Goal: Task Accomplishment & Management: Complete application form

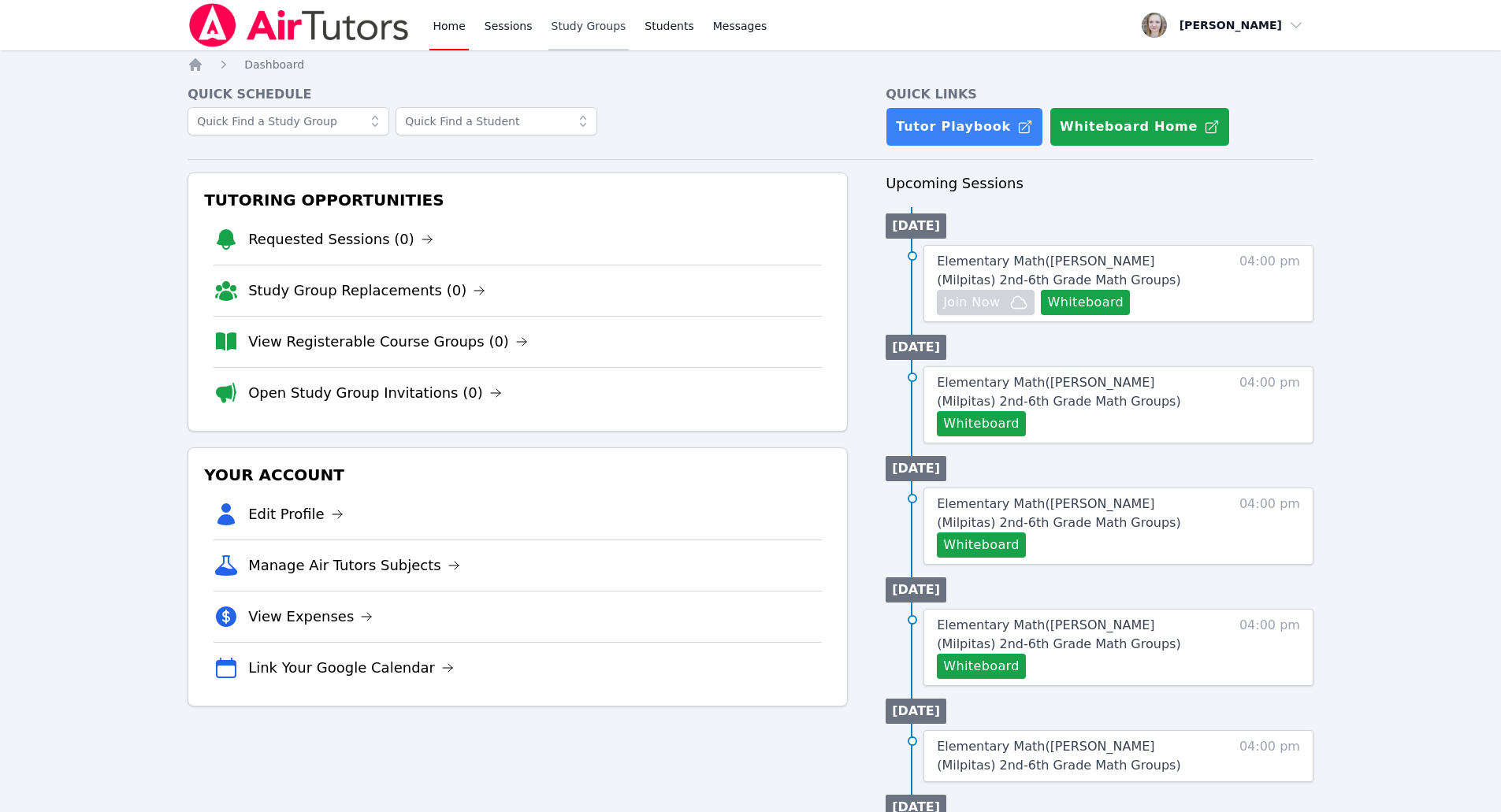
click at [579, 31] on link "Study Groups" at bounding box center [588, 25] width 81 height 50
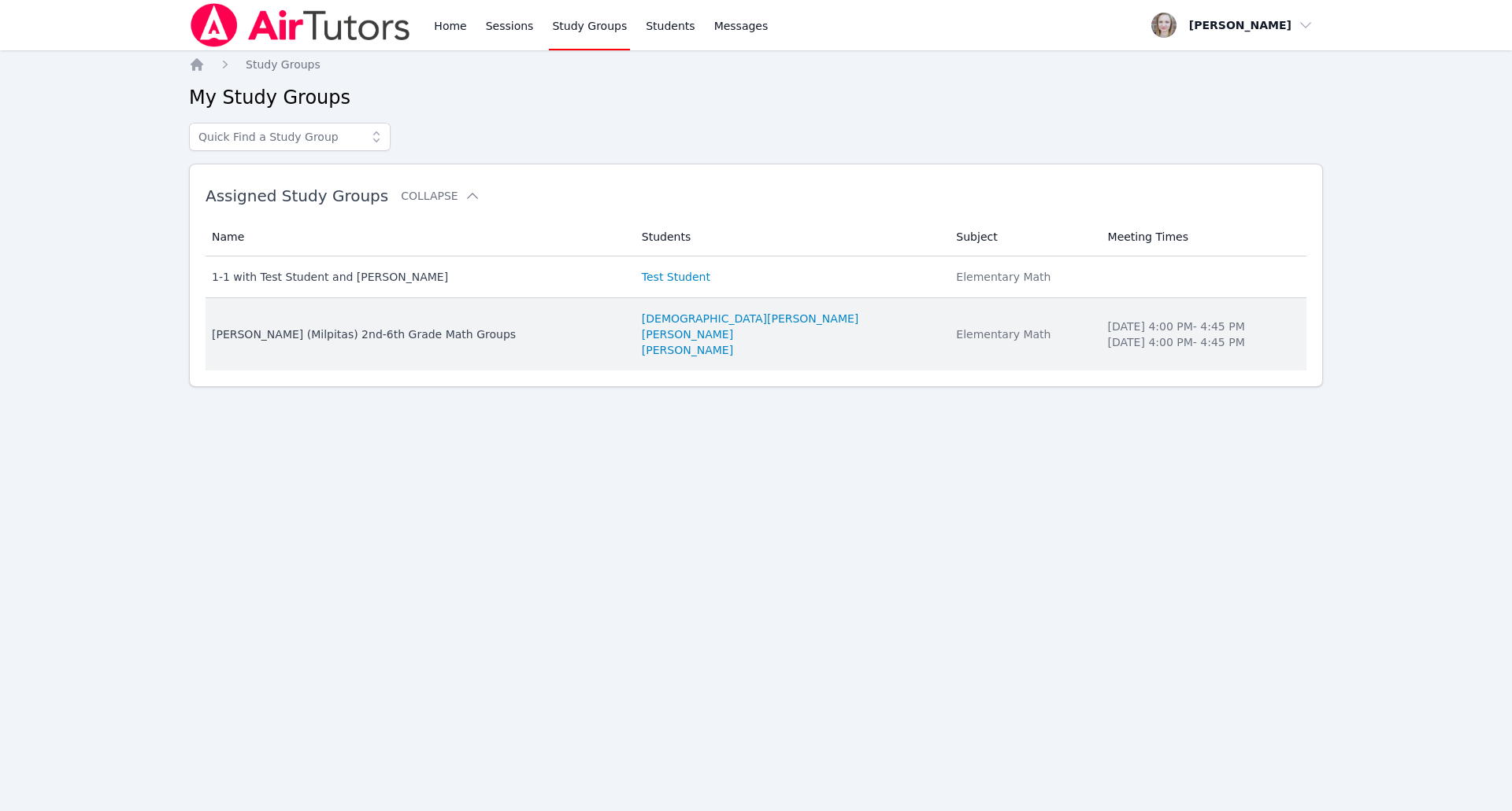
click at [398, 335] on div "[PERSON_NAME] (Milpitas) 2nd-6th Grade Math Groups" at bounding box center [417, 334] width 411 height 16
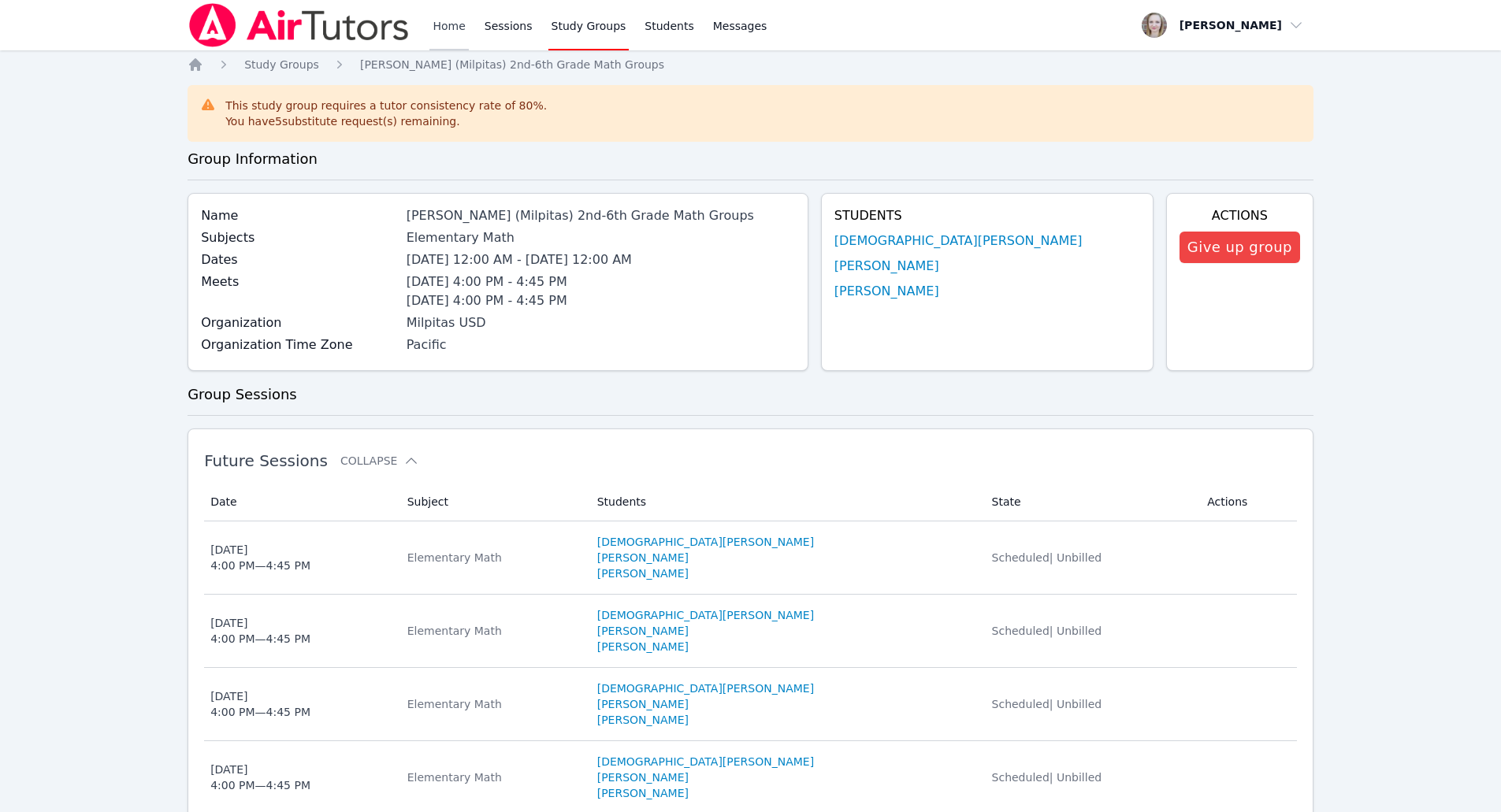
click at [447, 32] on link "Home" at bounding box center [448, 25] width 38 height 50
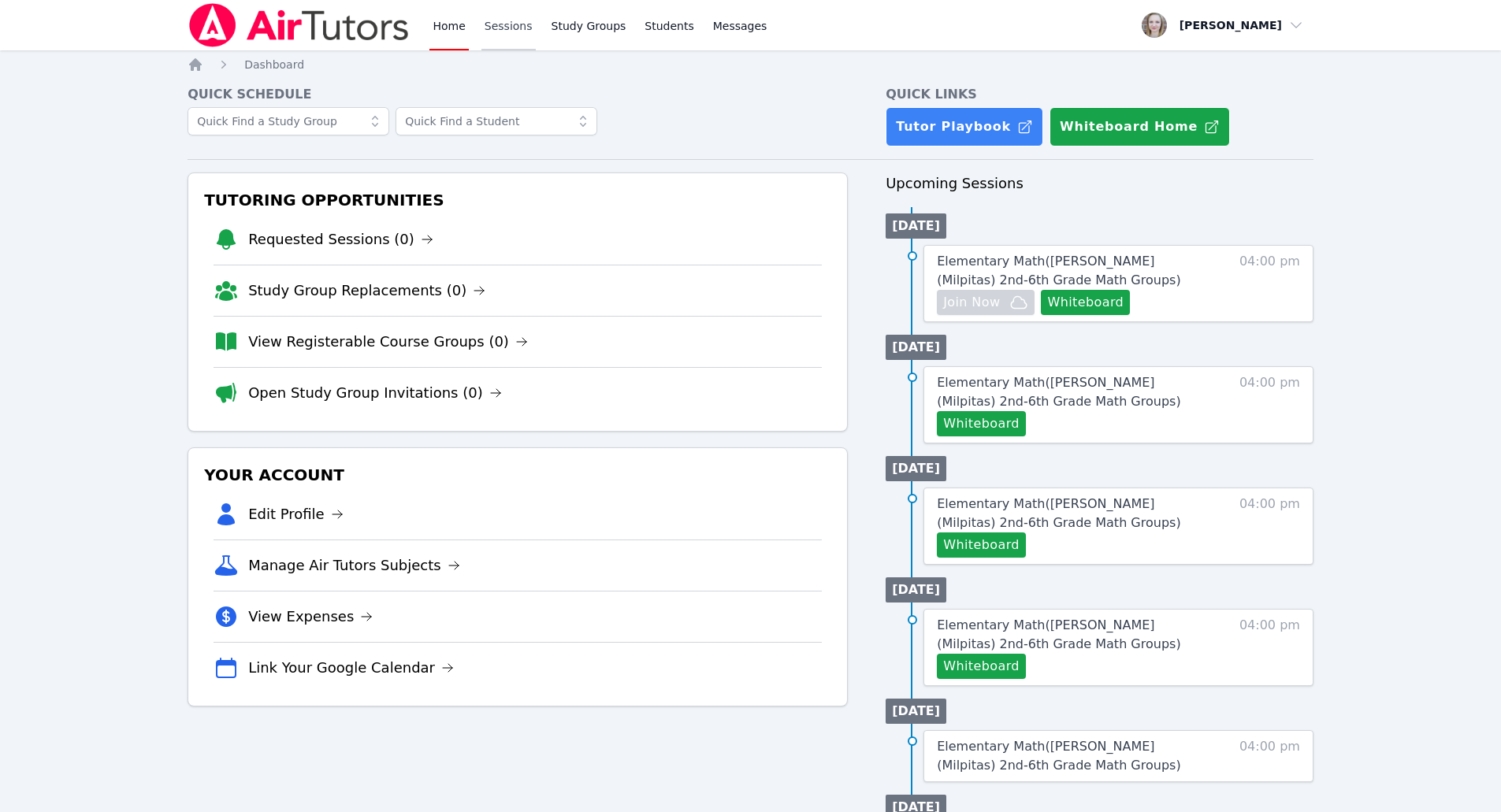
click at [512, 33] on link "Sessions" at bounding box center [509, 25] width 54 height 50
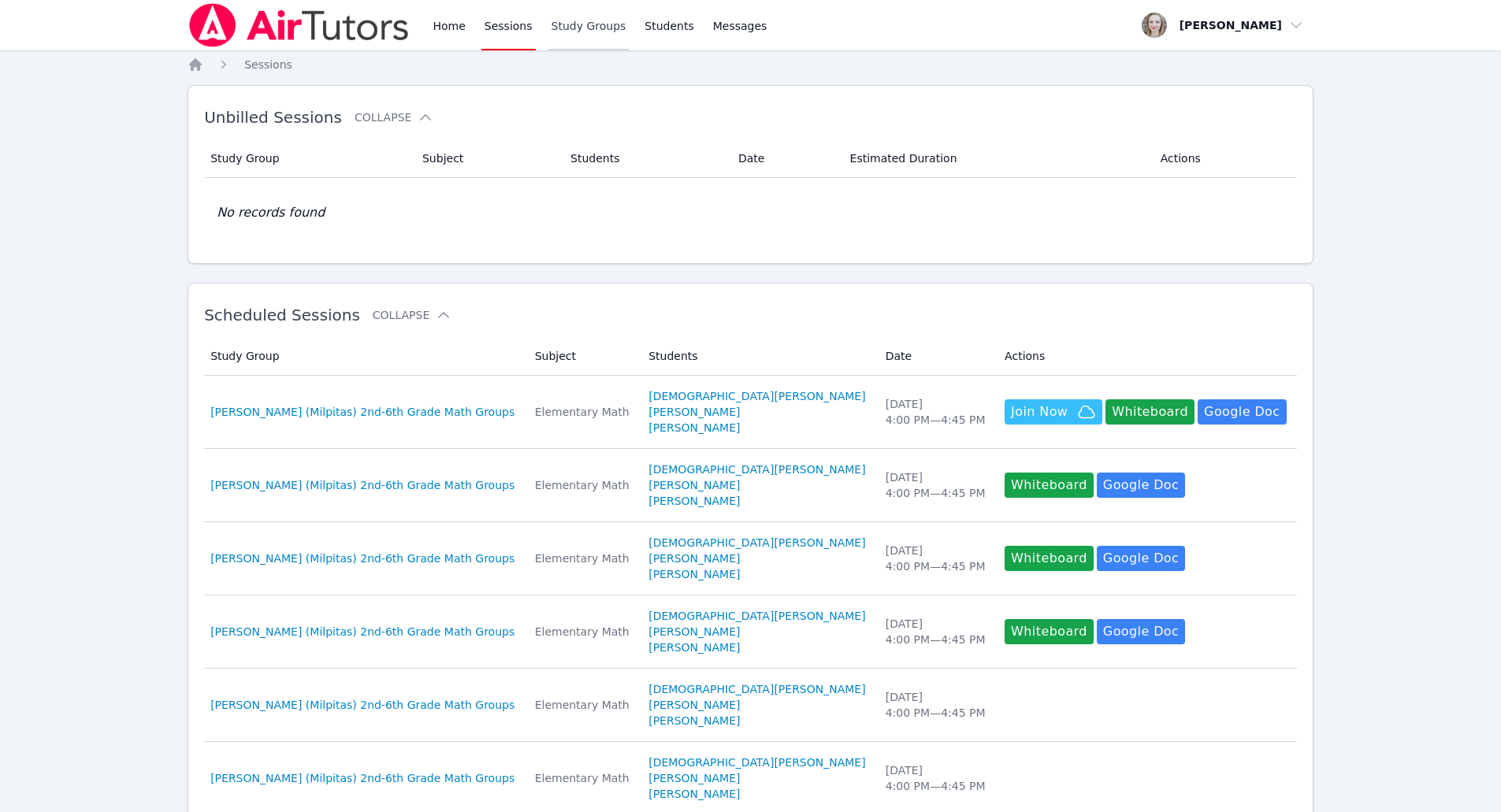
click at [586, 38] on link "Study Groups" at bounding box center [588, 25] width 81 height 50
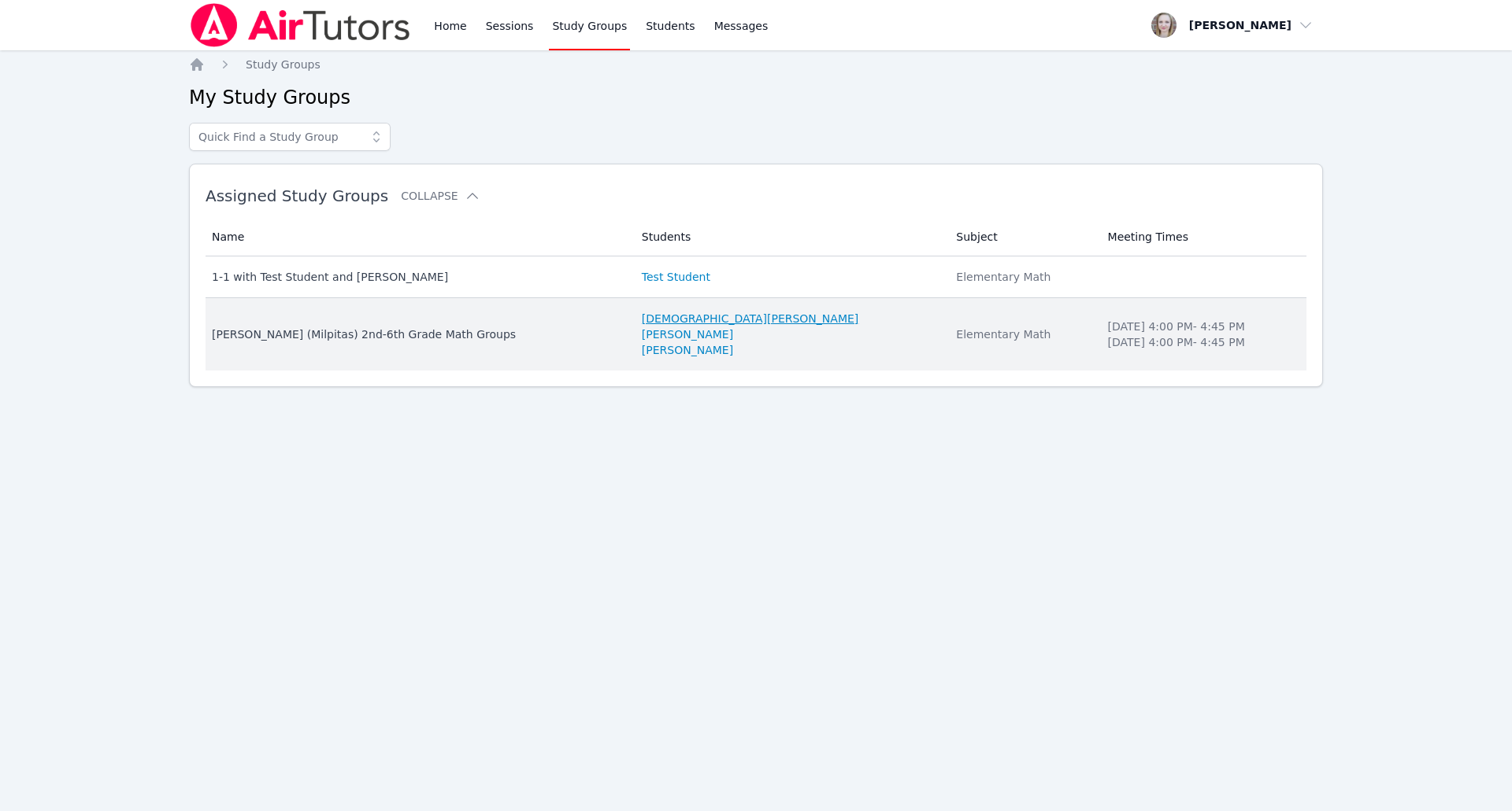
click at [690, 316] on link "[DEMOGRAPHIC_DATA][PERSON_NAME]" at bounding box center [750, 318] width 216 height 16
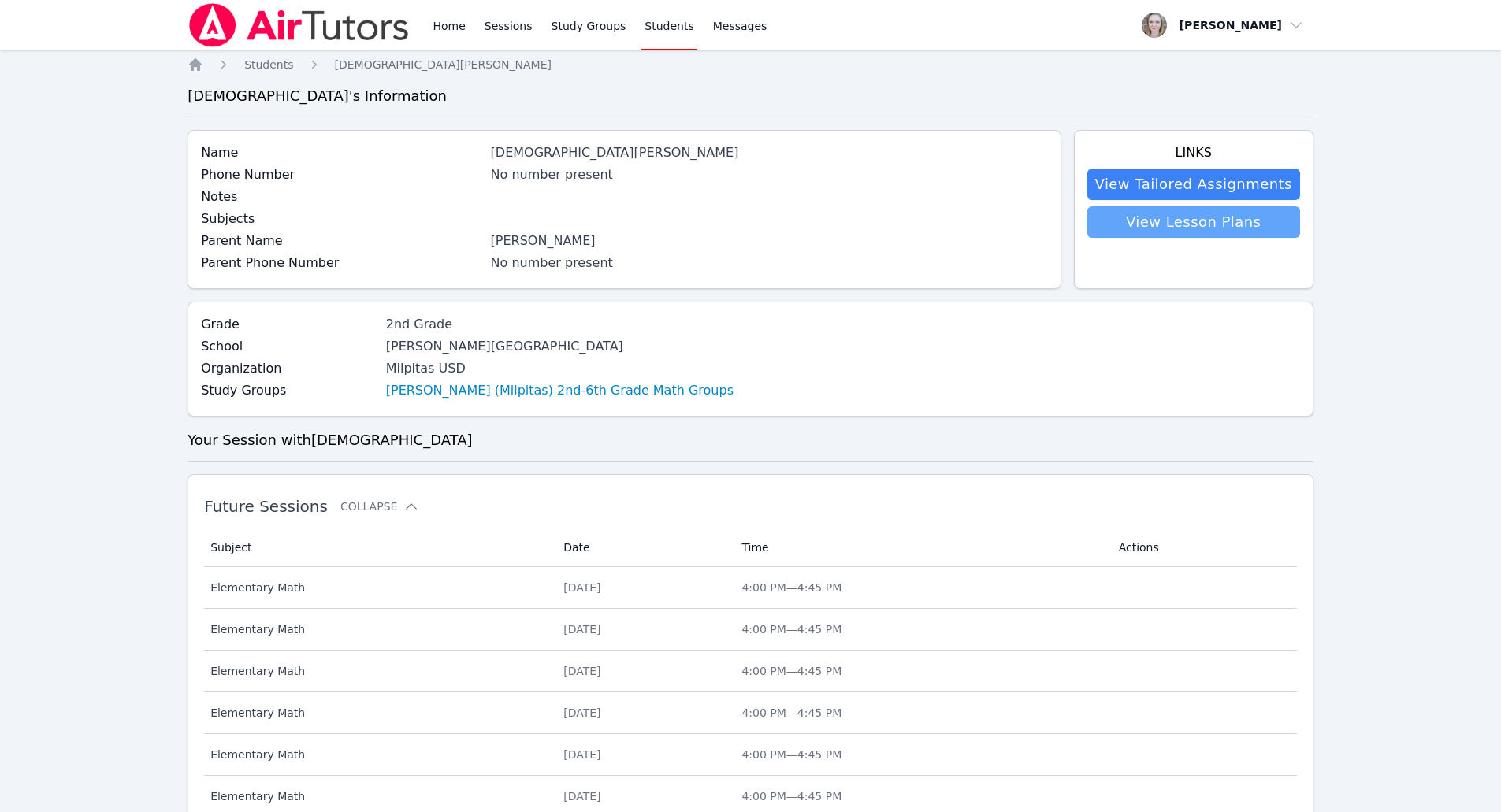
click at [1249, 226] on link "View Lesson Plans" at bounding box center [1194, 222] width 213 height 32
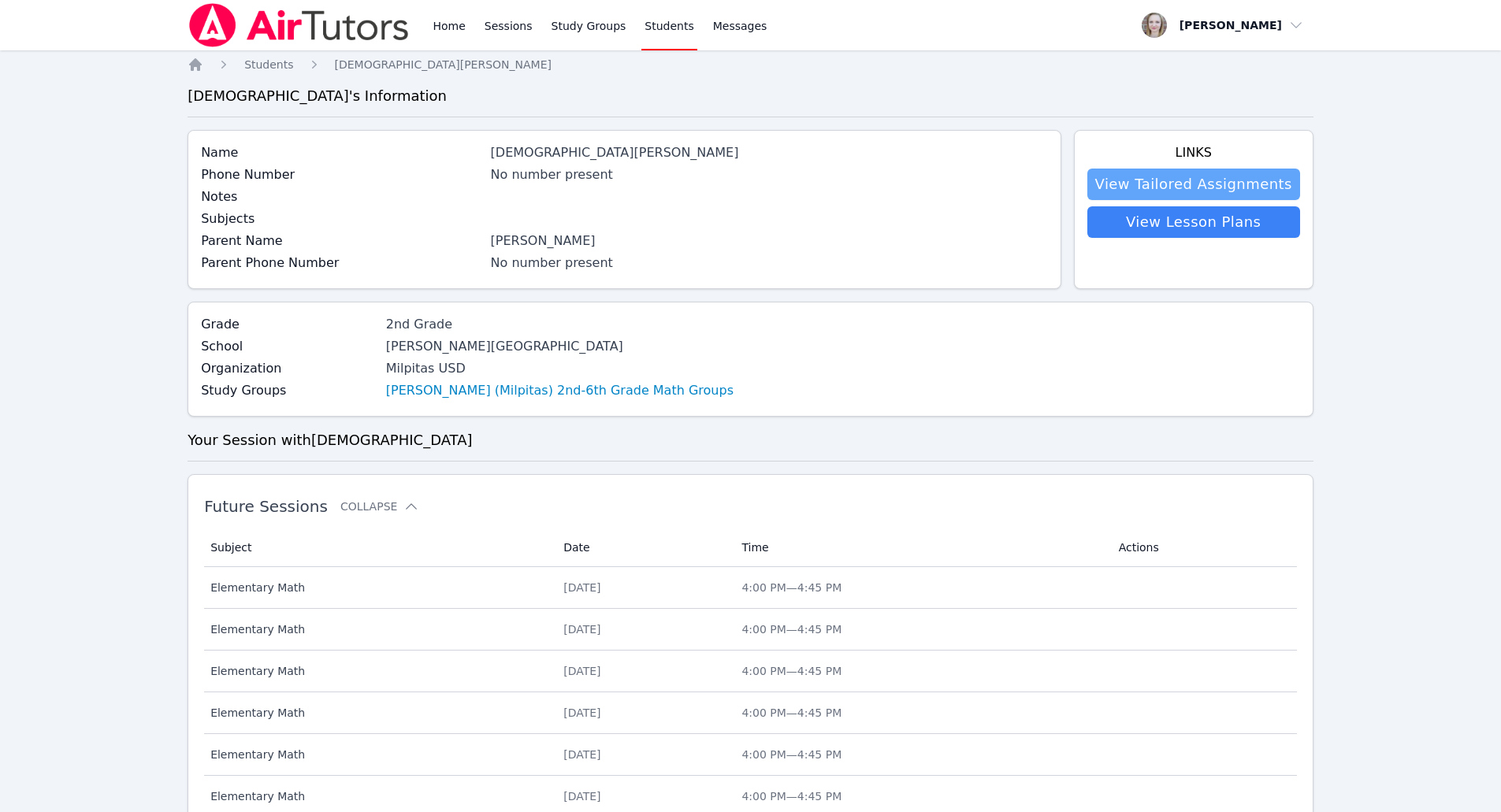
click at [1228, 187] on link "View Tailored Assignments" at bounding box center [1194, 185] width 213 height 32
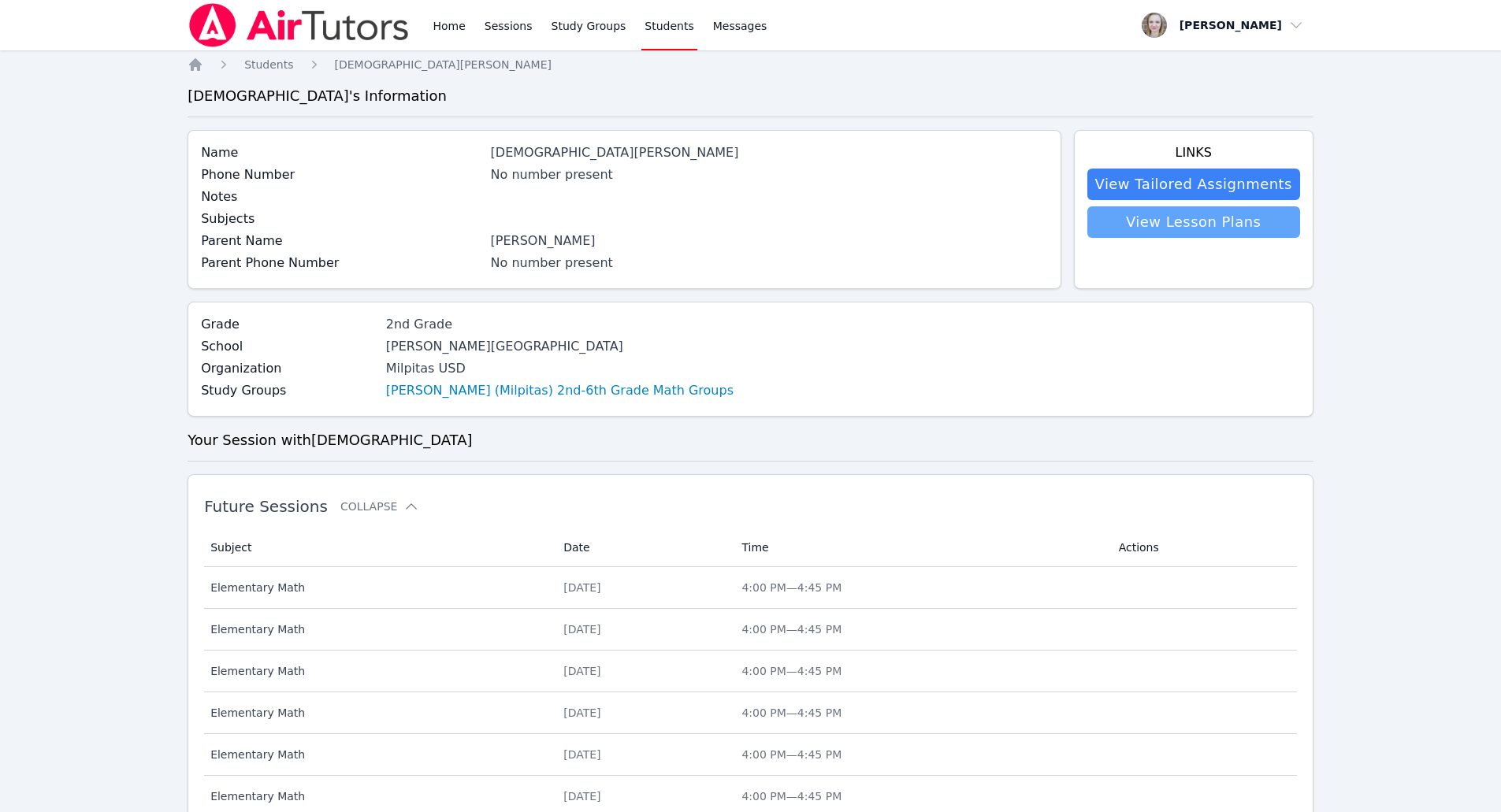
click at [1207, 230] on link "View Lesson Plans" at bounding box center [1194, 222] width 213 height 32
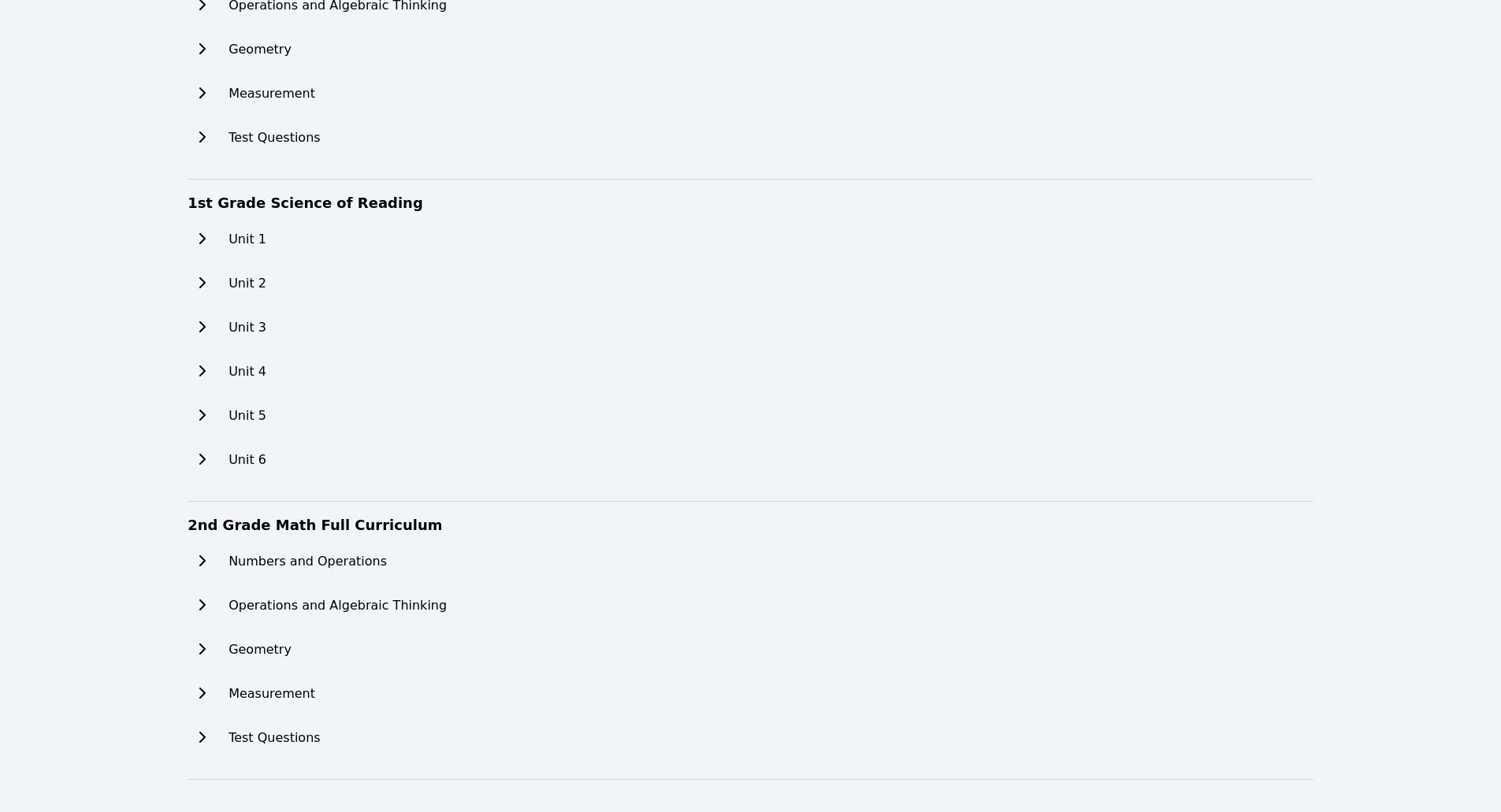
scroll to position [220, 0]
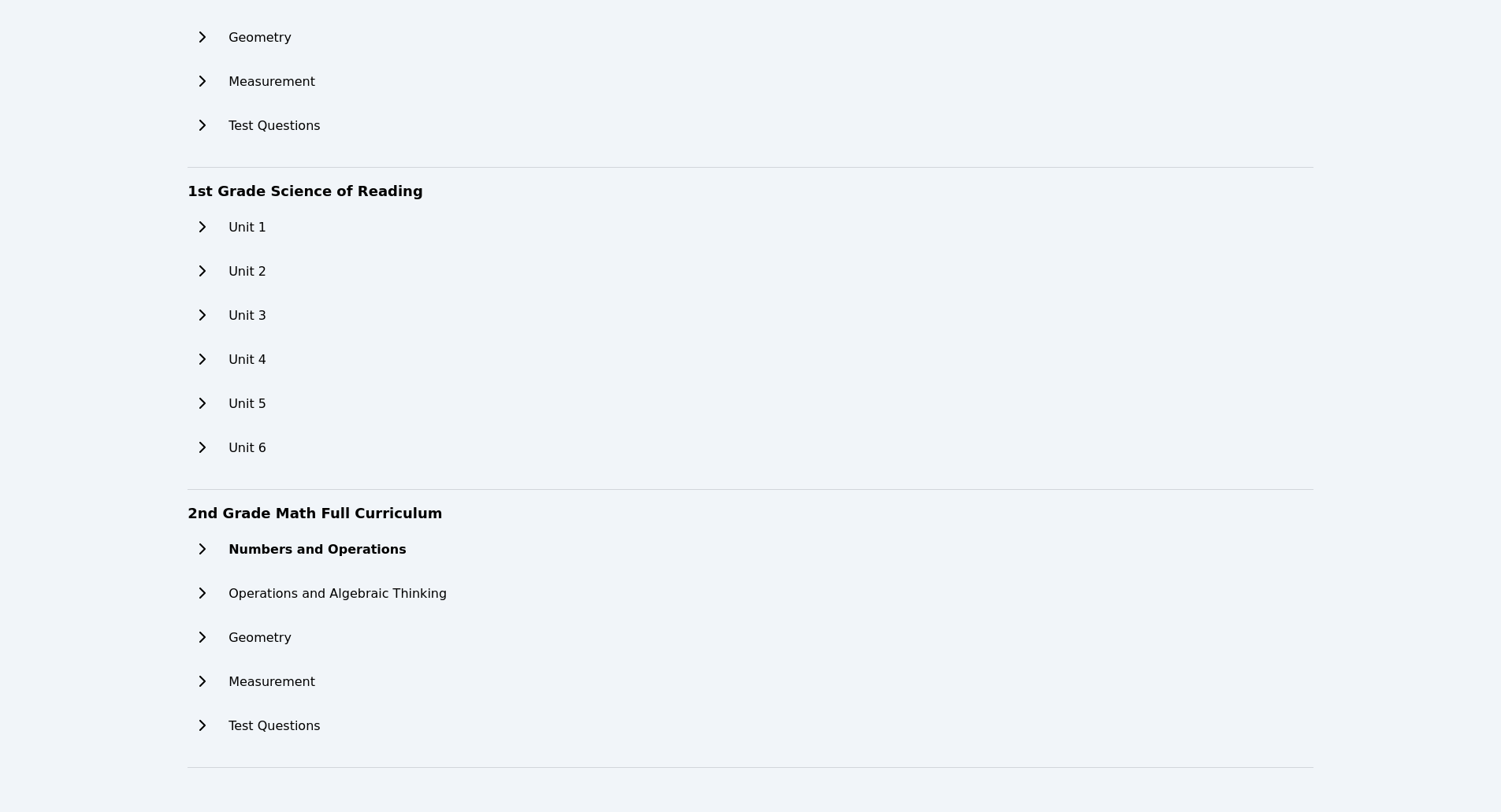
click at [336, 553] on h2 "Numbers and Operations" at bounding box center [317, 550] width 178 height 19
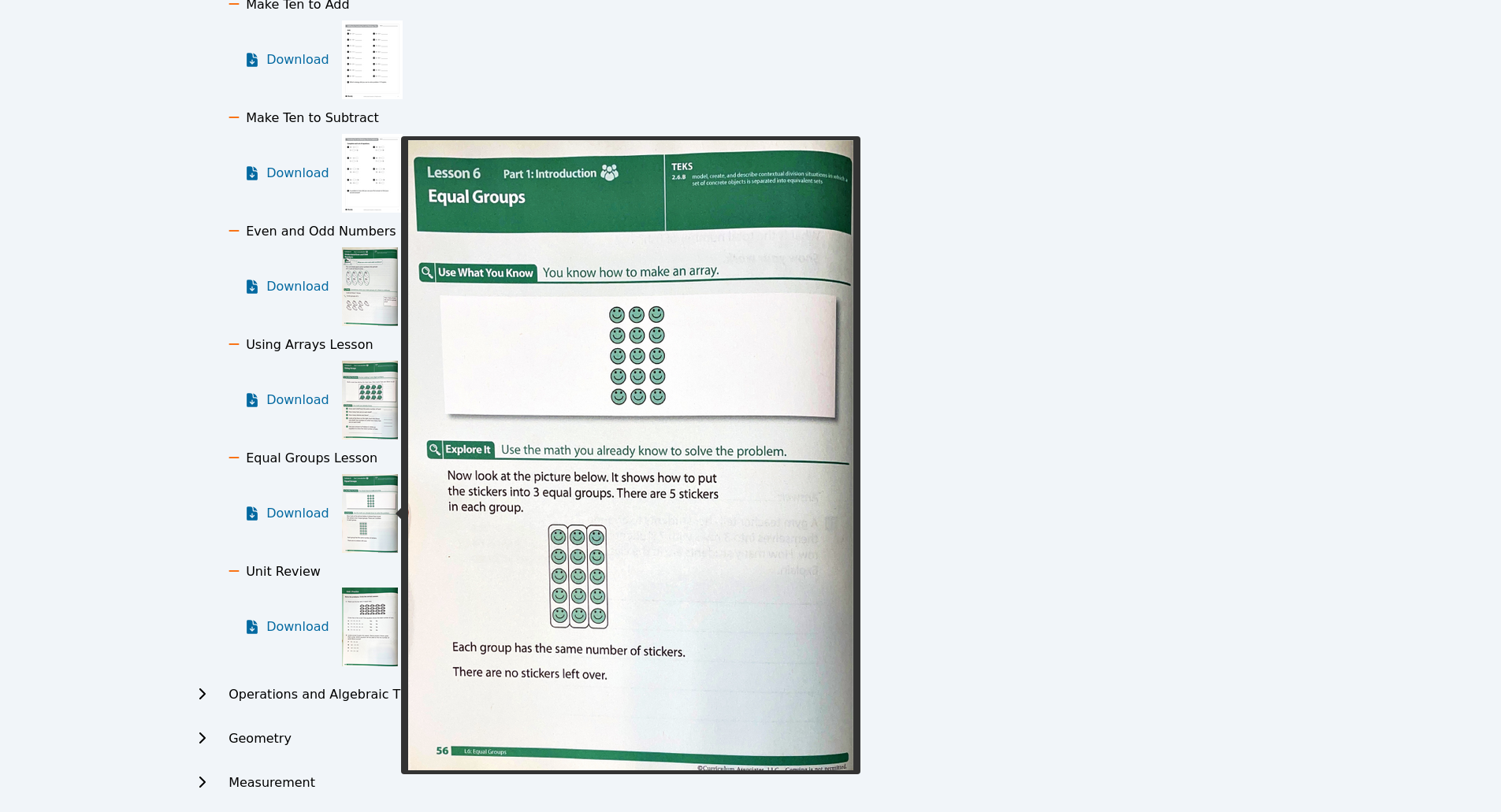
scroll to position [1796, 0]
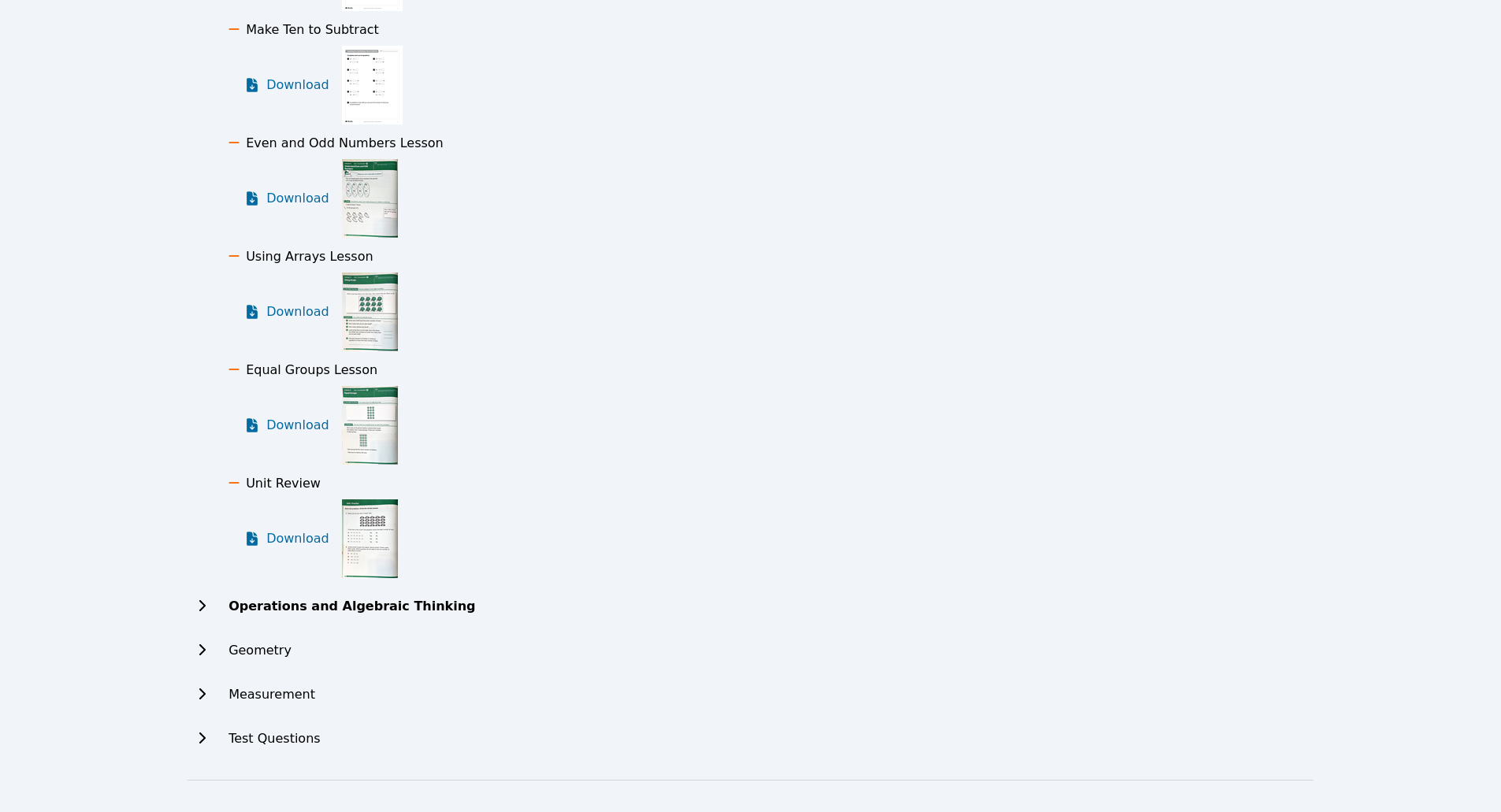
click at [326, 602] on h2 "Operations and Algebraic Thinking" at bounding box center [352, 607] width 246 height 19
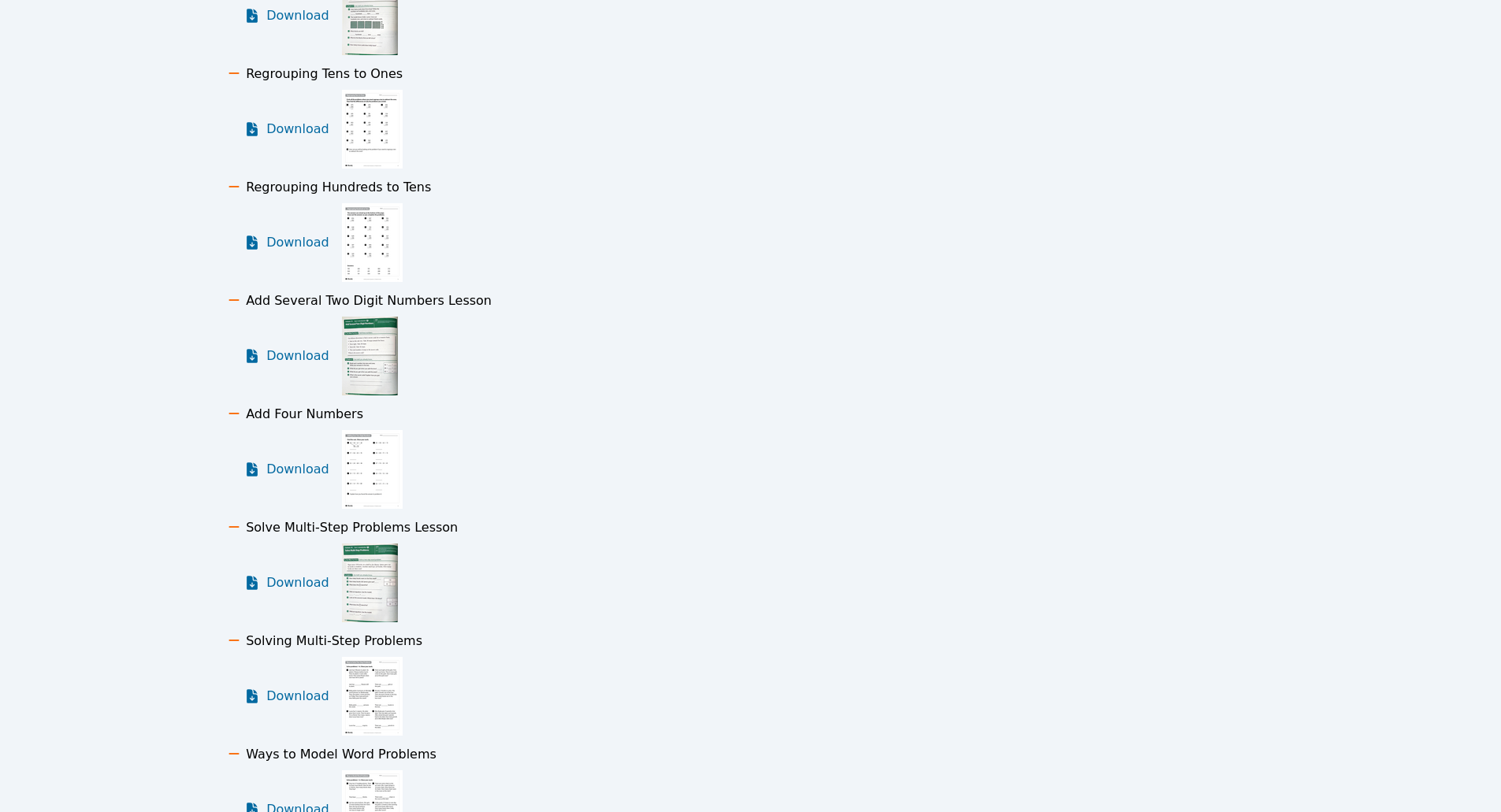
scroll to position [4985, 0]
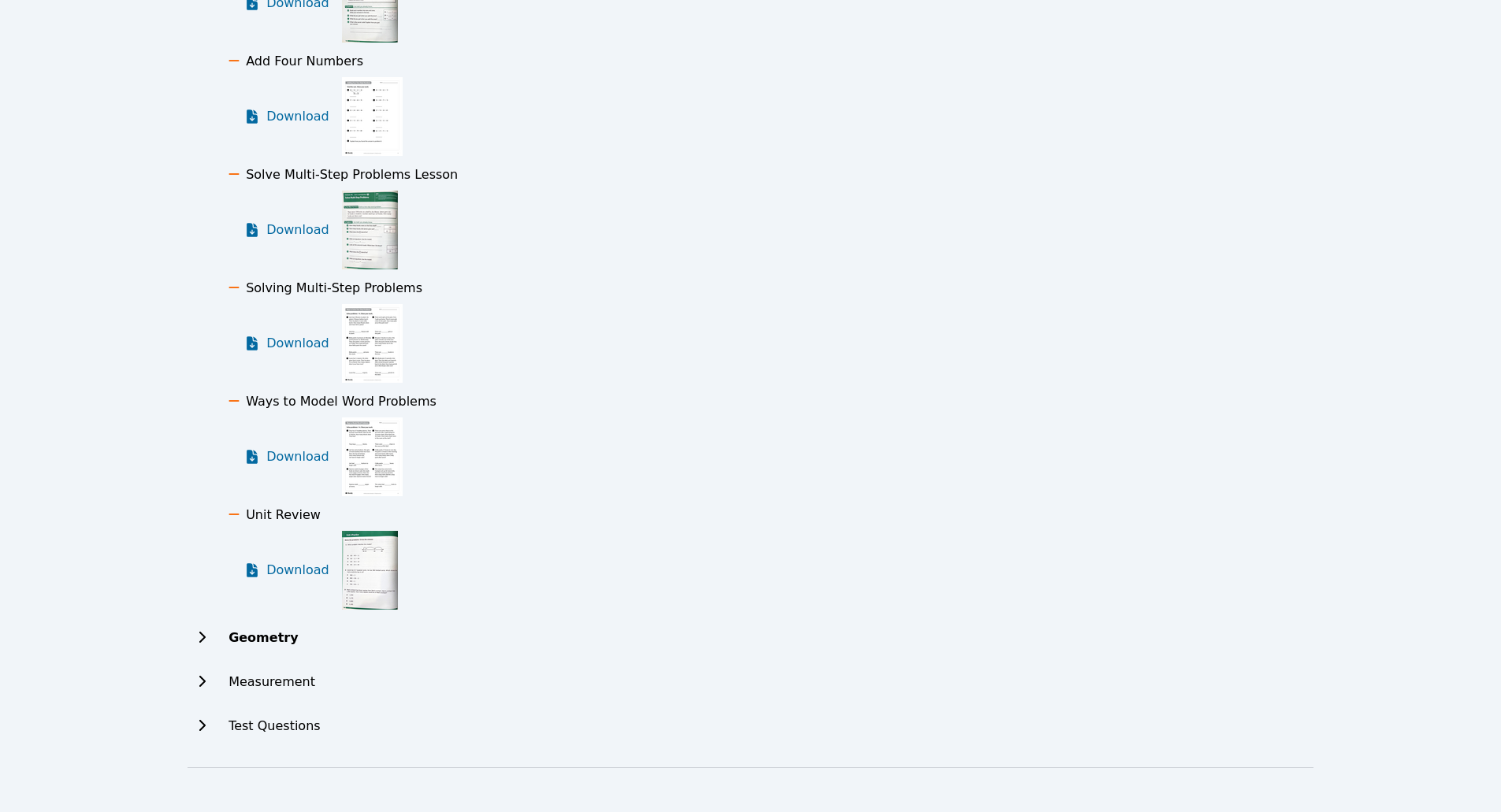
click at [271, 639] on h2 "Geometry" at bounding box center [263, 638] width 69 height 19
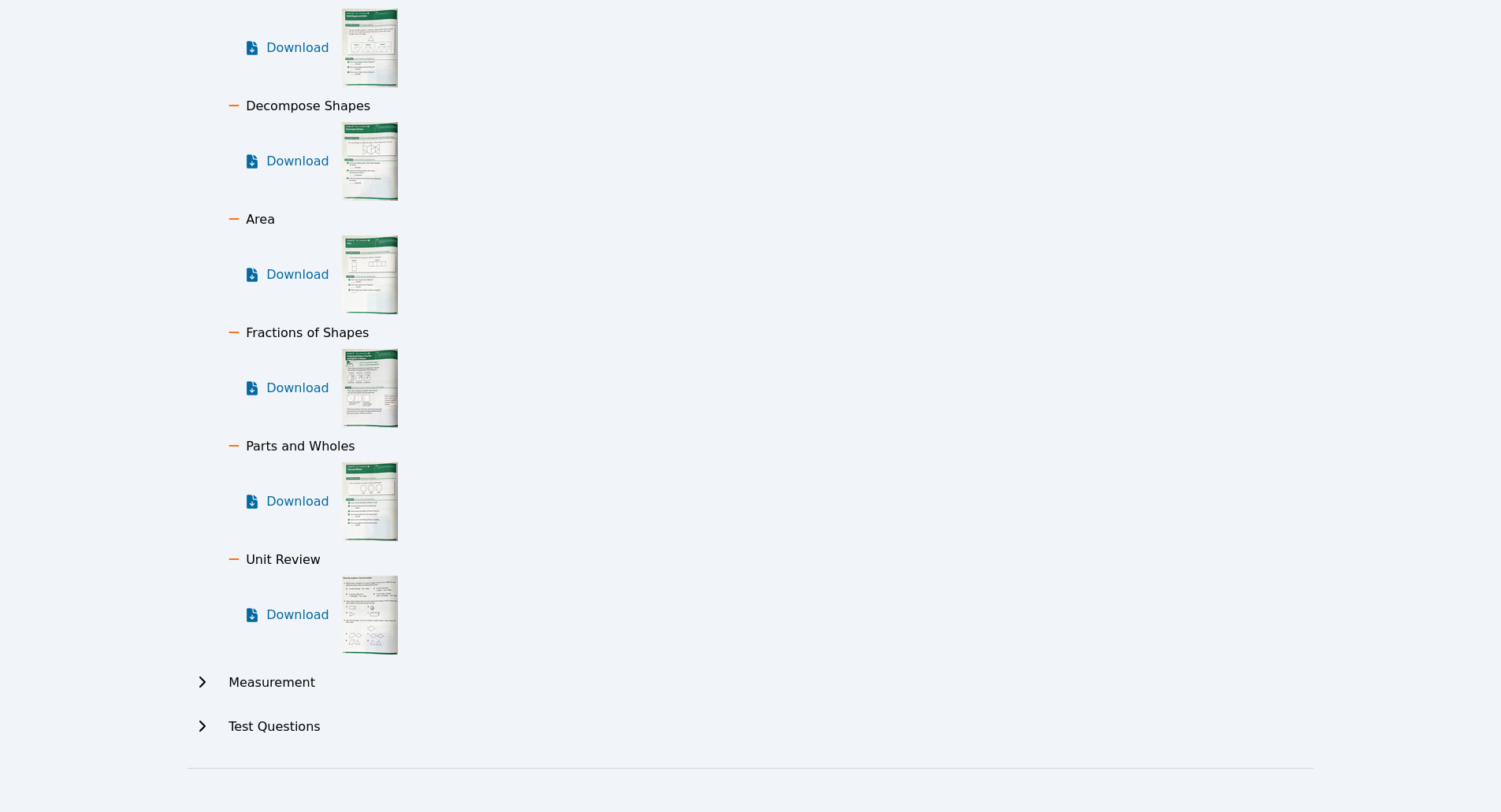
scroll to position [5893, 0]
click at [286, 683] on h2 "Measurement" at bounding box center [277, 682] width 98 height 19
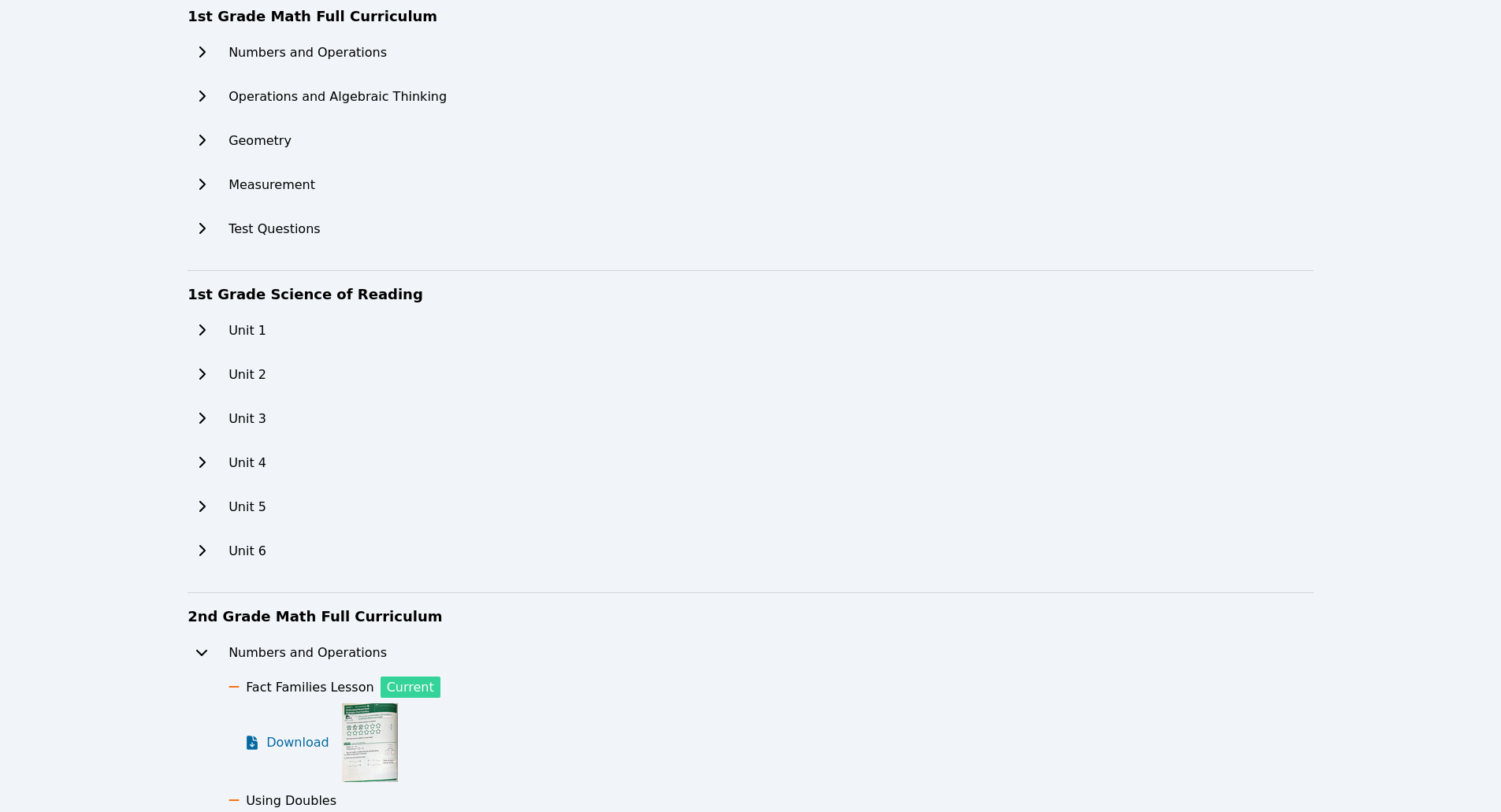
scroll to position [0, 0]
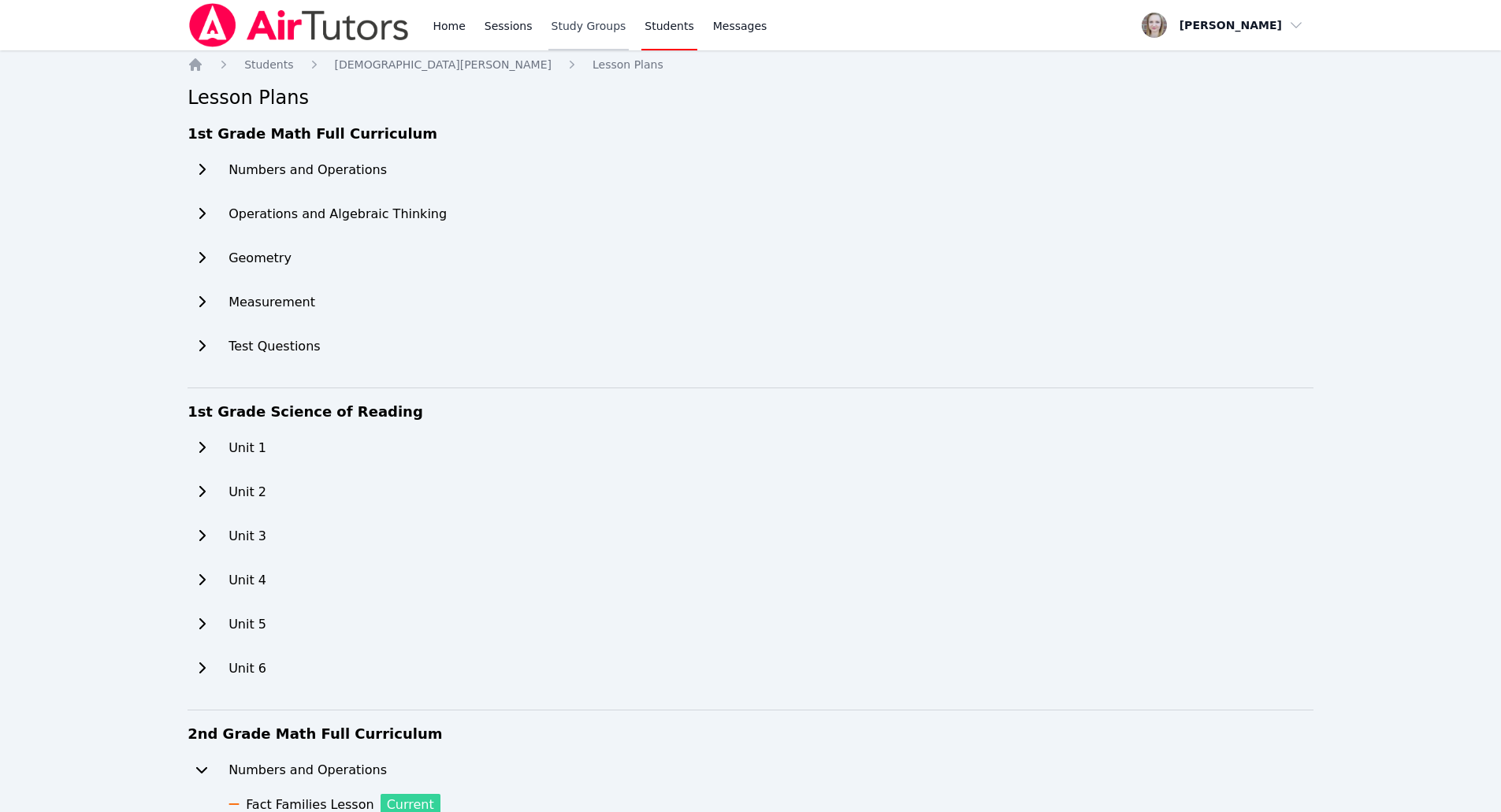
click at [608, 22] on link "Study Groups" at bounding box center [588, 25] width 81 height 50
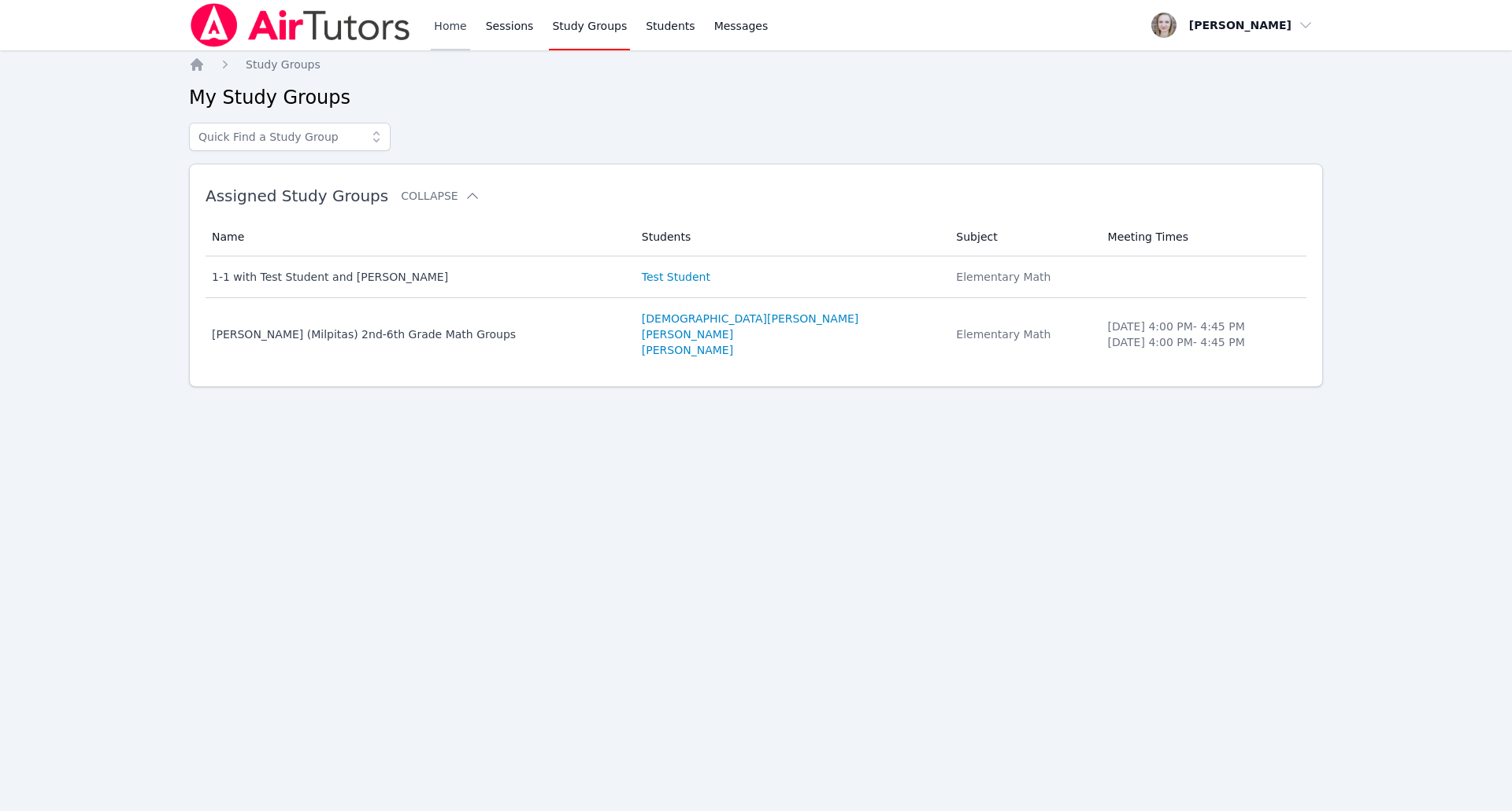
click at [453, 18] on link "Home" at bounding box center [450, 25] width 38 height 50
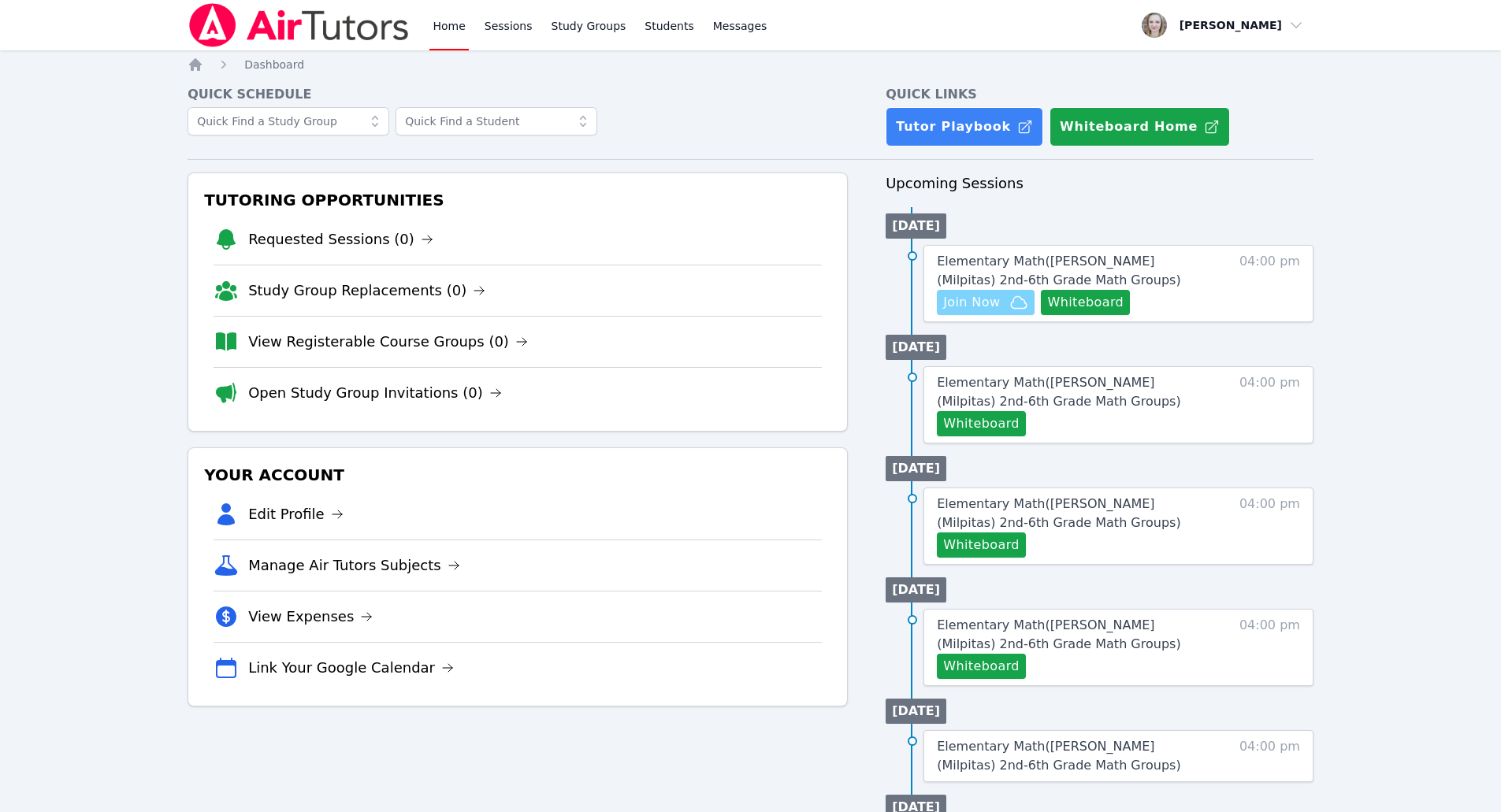
click at [1011, 301] on icon "button" at bounding box center [1018, 302] width 19 height 19
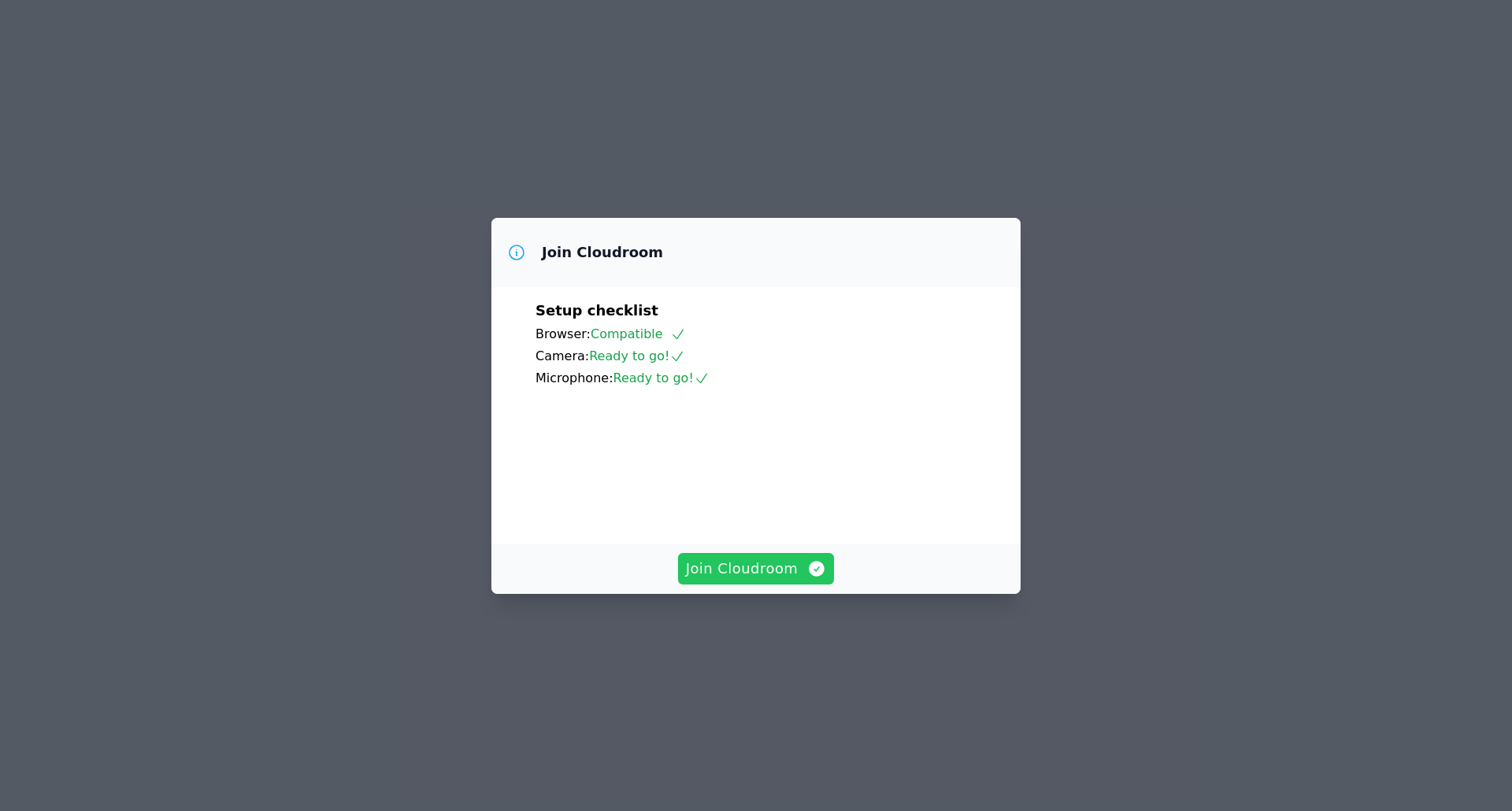
click at [717, 580] on span "Join Cloudroom" at bounding box center [756, 569] width 141 height 22
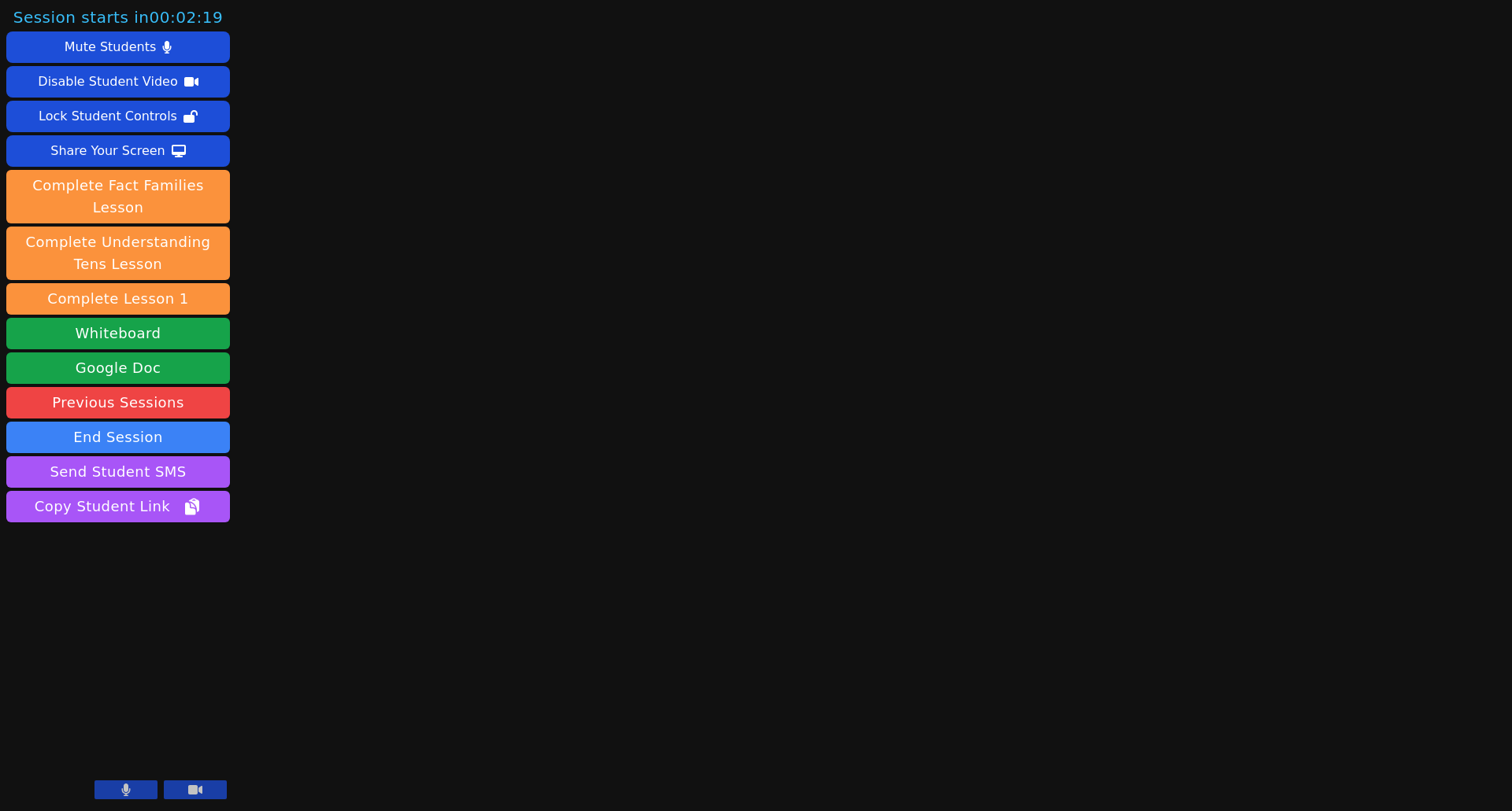
click at [124, 787] on icon at bounding box center [126, 790] width 9 height 13
click at [202, 790] on button at bounding box center [196, 790] width 63 height 19
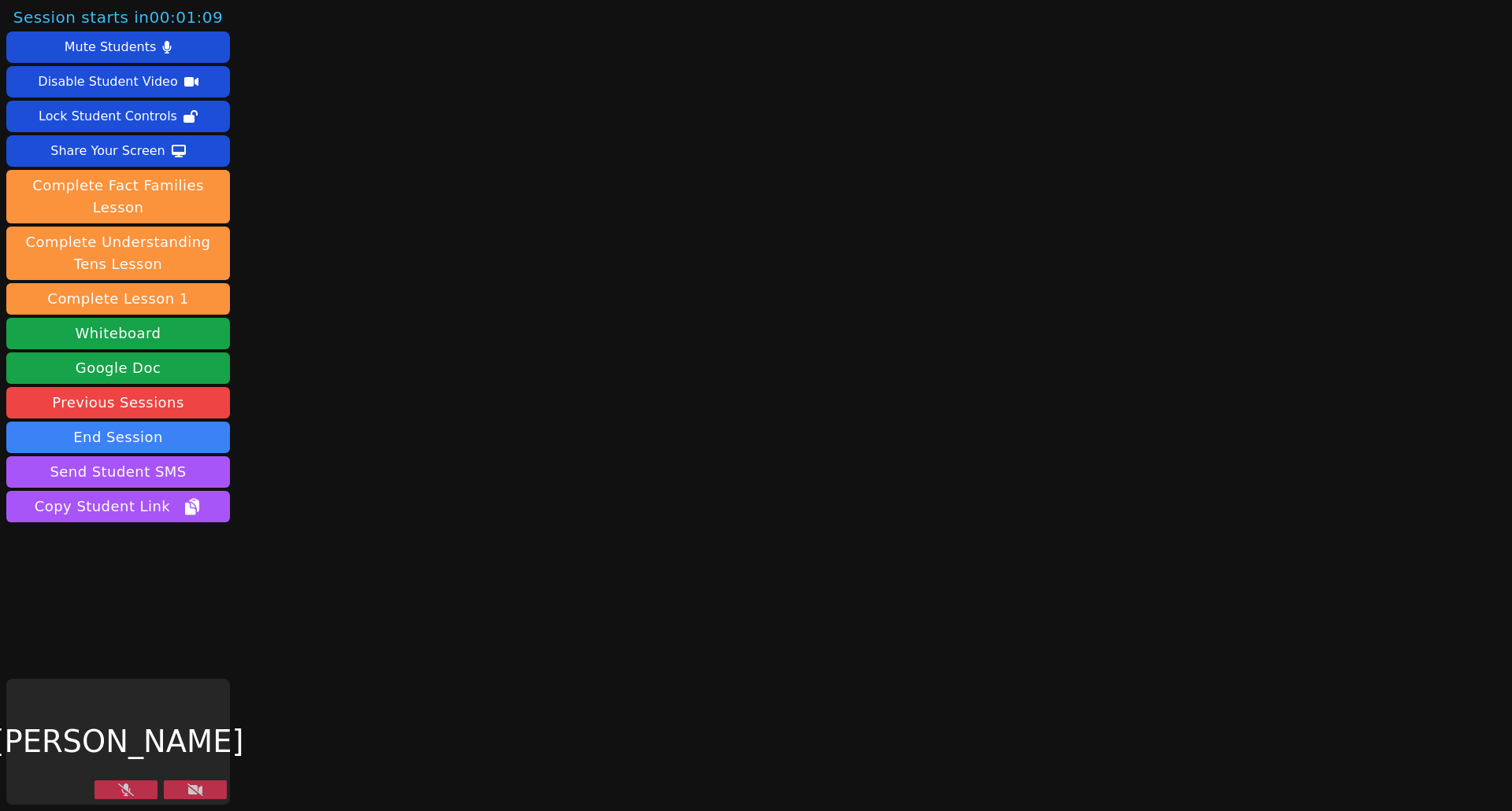
click at [199, 790] on icon at bounding box center [195, 790] width 16 height 13
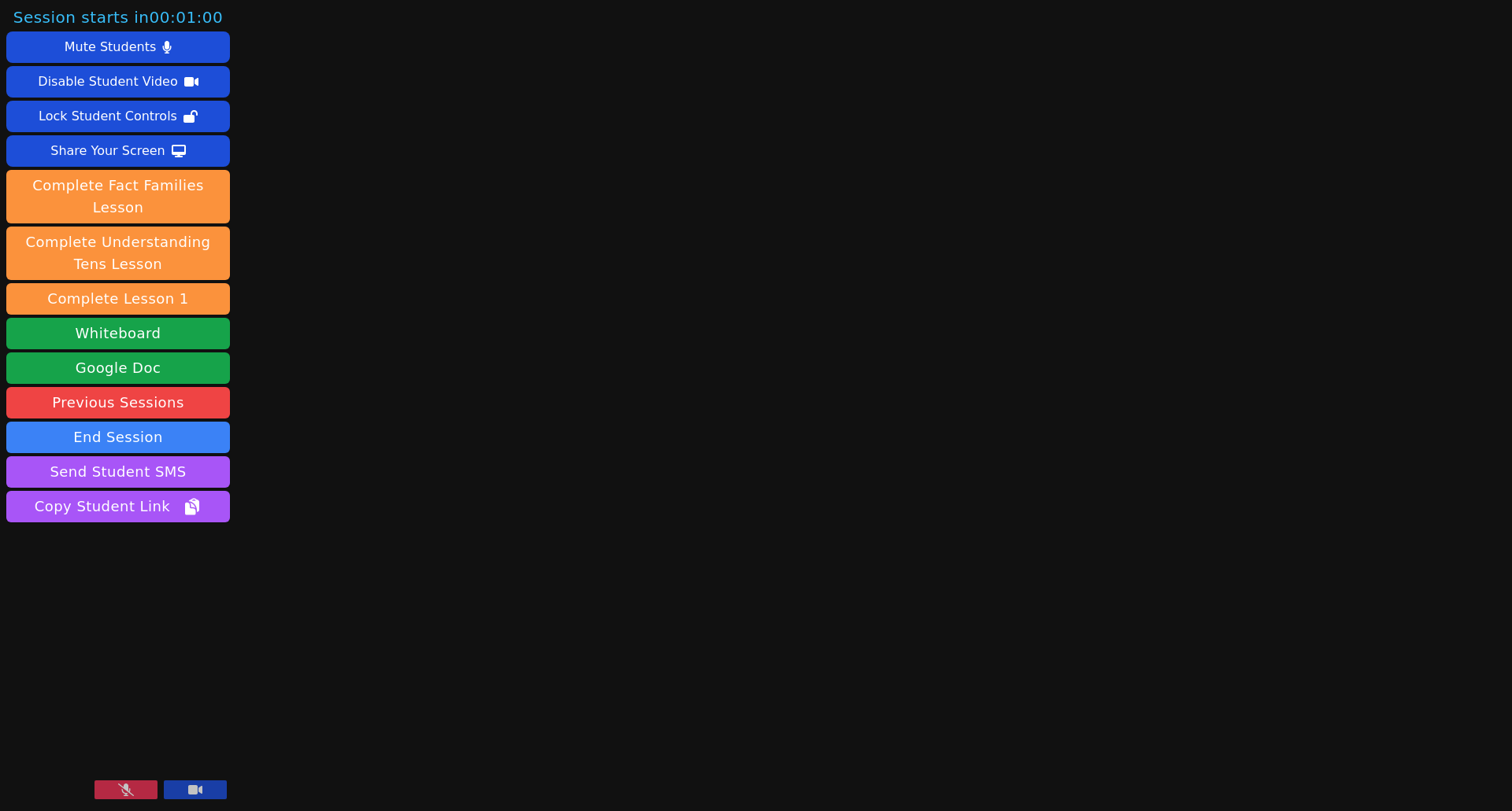
click at [201, 794] on icon at bounding box center [195, 790] width 14 height 9
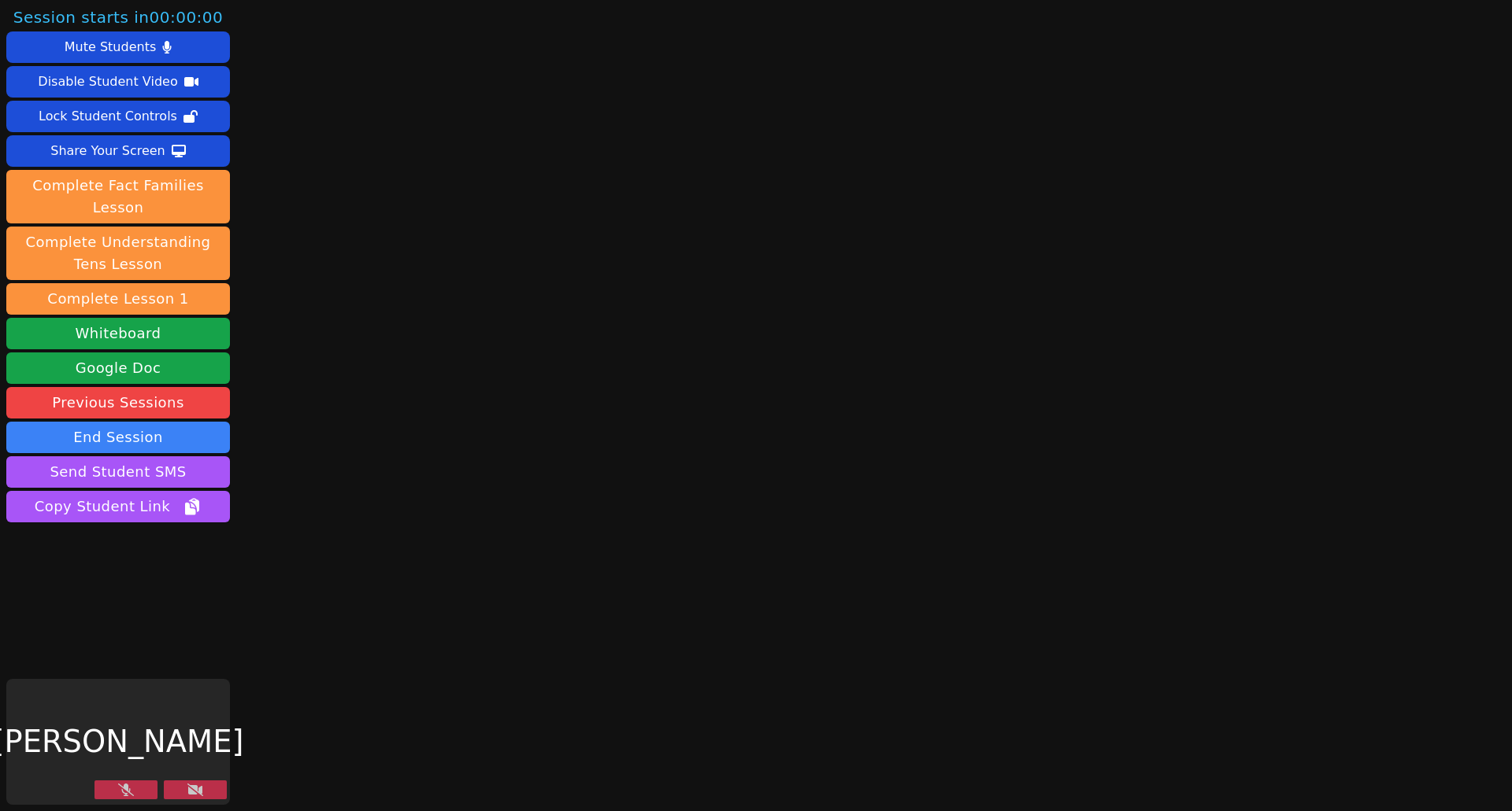
click at [194, 792] on icon at bounding box center [195, 790] width 16 height 13
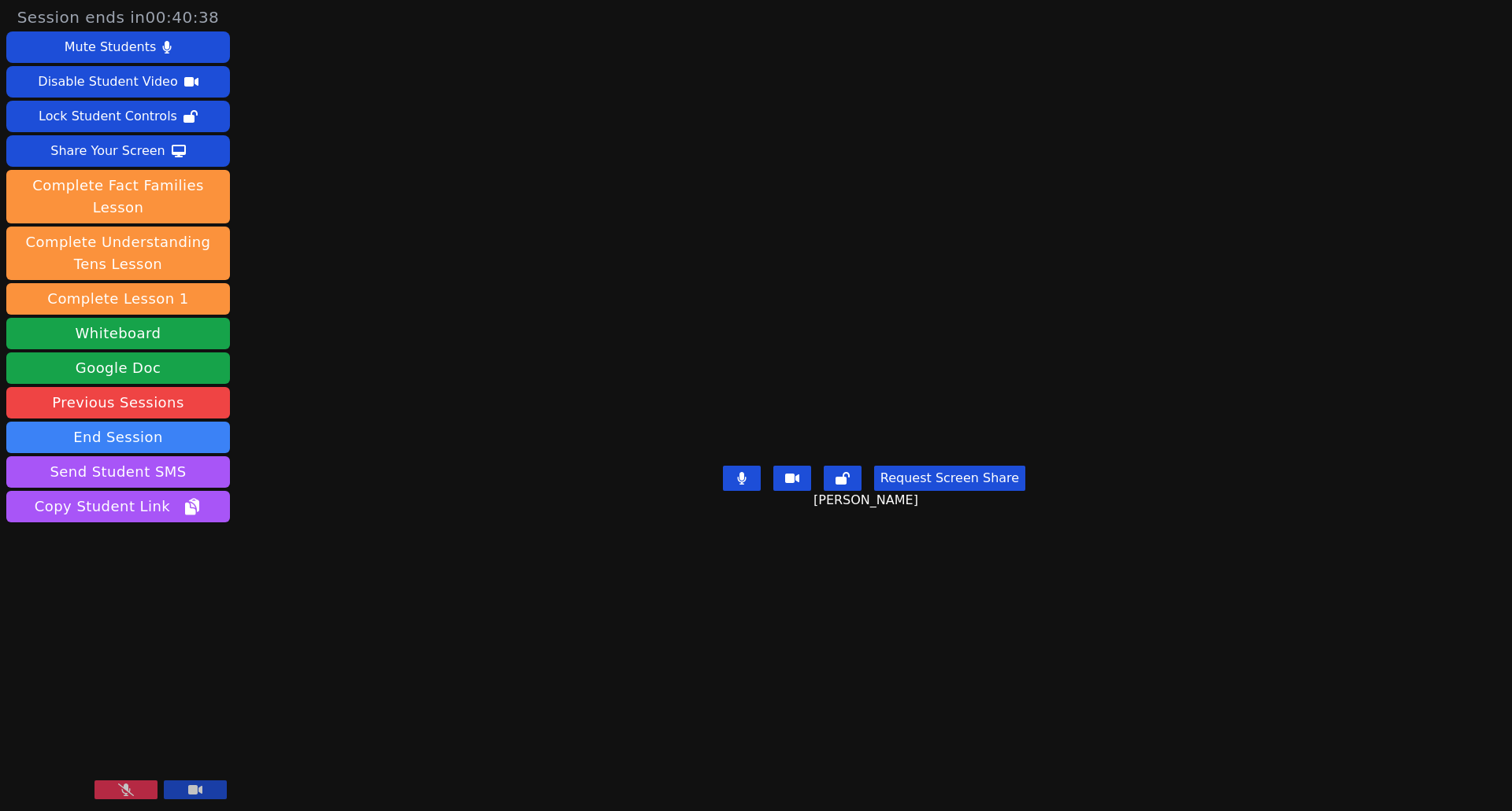
click at [124, 790] on icon at bounding box center [126, 790] width 16 height 13
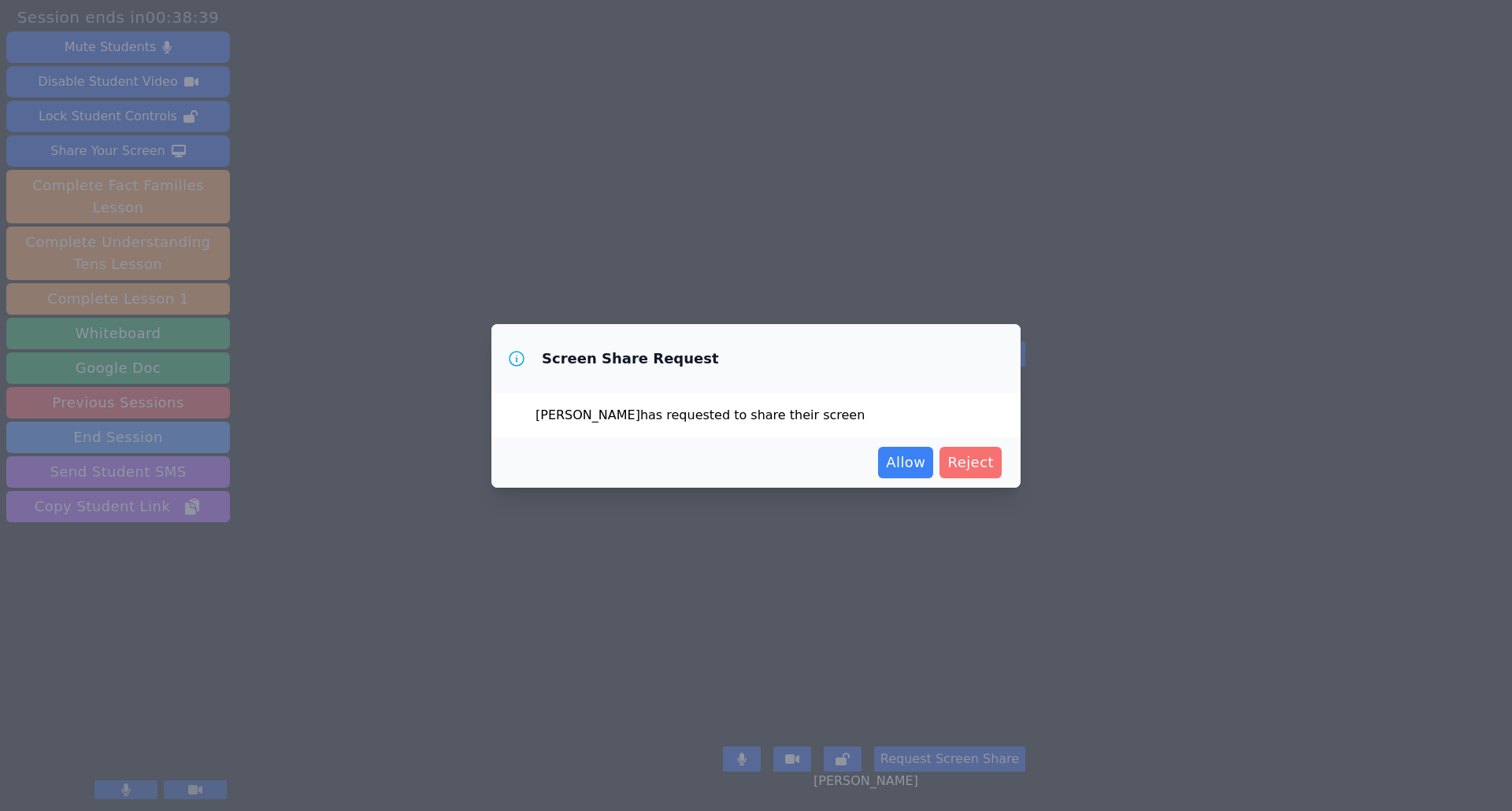
click at [973, 472] on span "Reject" at bounding box center [970, 462] width 47 height 22
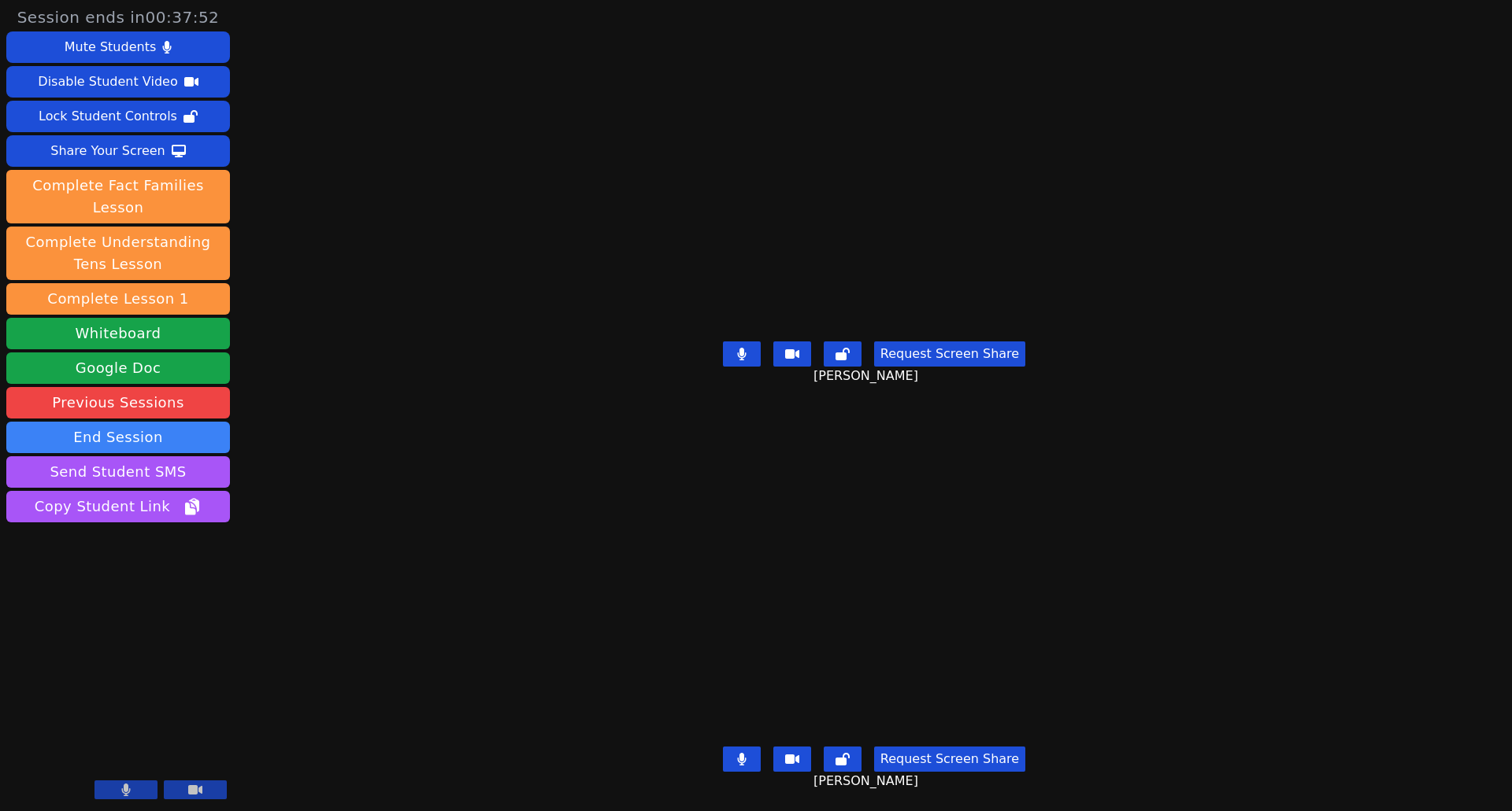
click at [742, 348] on icon at bounding box center [742, 354] width 9 height 13
click at [748, 353] on icon at bounding box center [742, 354] width 16 height 13
click at [743, 753] on icon at bounding box center [742, 760] width 9 height 13
click at [745, 341] on button at bounding box center [742, 353] width 38 height 25
click at [740, 348] on icon at bounding box center [742, 354] width 16 height 13
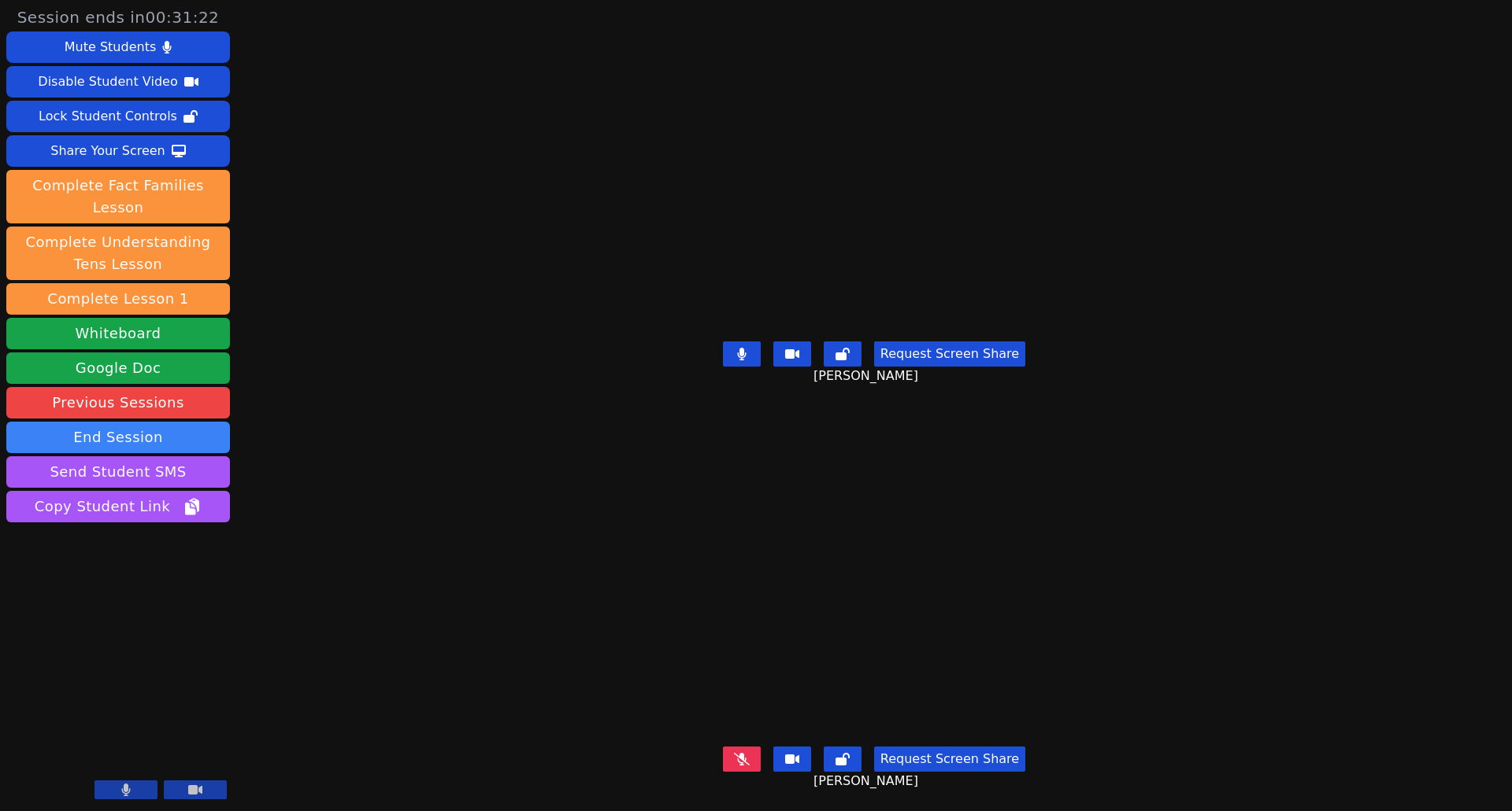
click at [739, 754] on button at bounding box center [742, 759] width 38 height 25
click at [204, 318] on button "Whiteboard" at bounding box center [118, 334] width 224 height 32
click at [746, 753] on icon at bounding box center [742, 760] width 9 height 13
click at [746, 356] on button at bounding box center [742, 353] width 38 height 25
click at [745, 753] on icon at bounding box center [741, 760] width 8 height 13
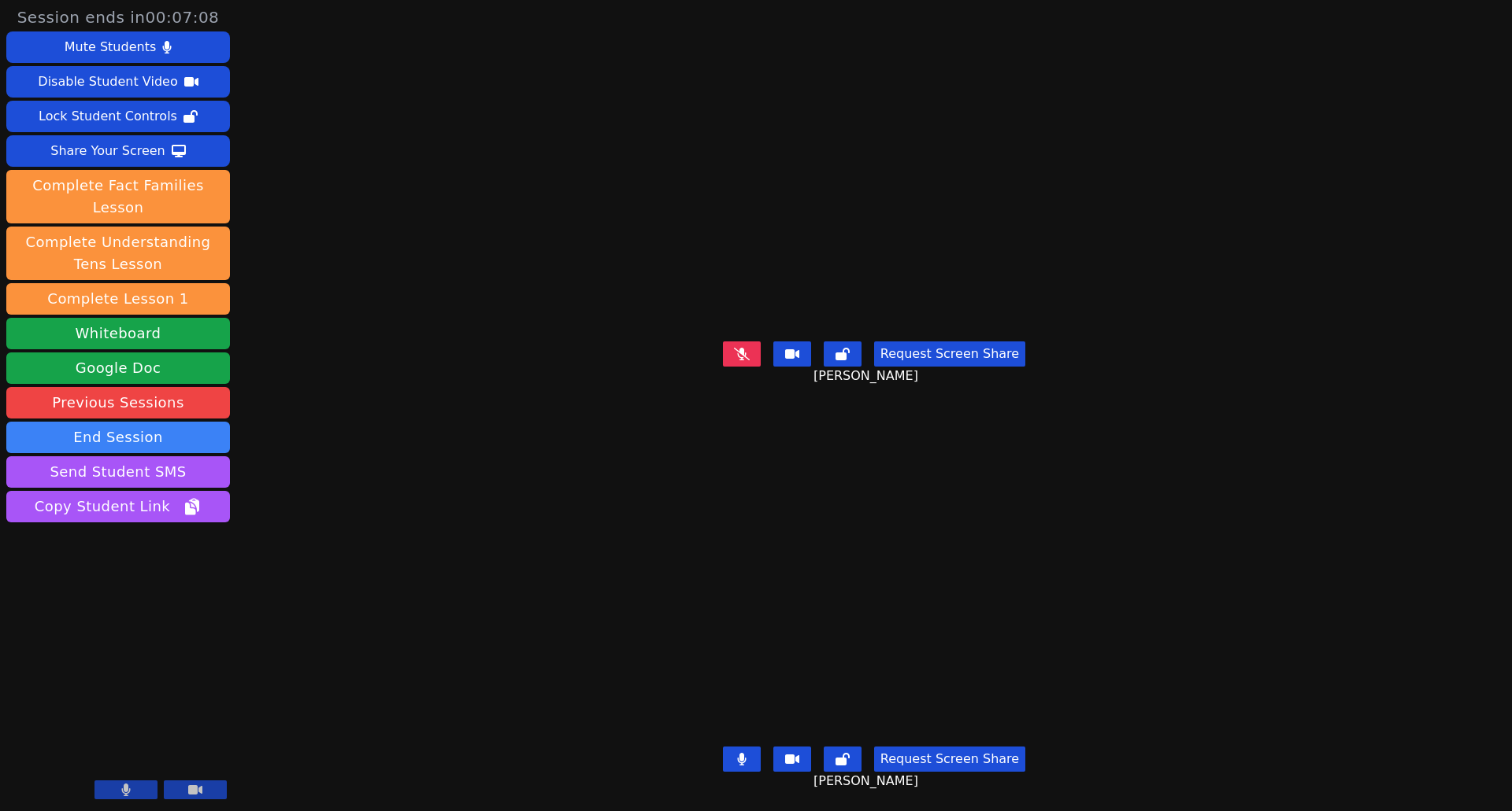
click at [752, 747] on button at bounding box center [742, 759] width 38 height 25
click at [755, 343] on button at bounding box center [742, 353] width 38 height 25
click at [743, 354] on button at bounding box center [742, 353] width 38 height 25
click at [746, 753] on icon at bounding box center [742, 760] width 9 height 13
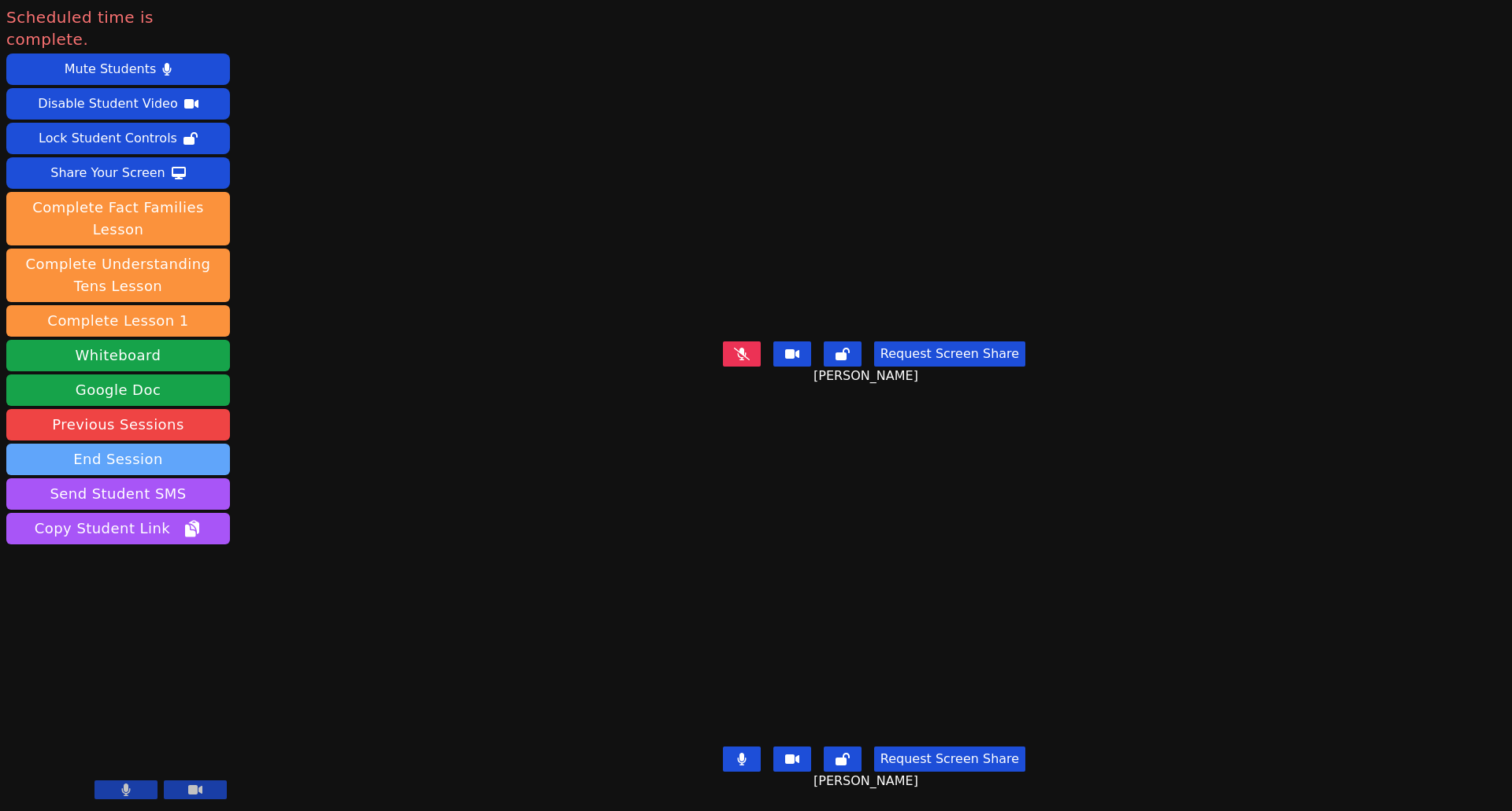
click at [128, 444] on button "End Session" at bounding box center [118, 460] width 224 height 32
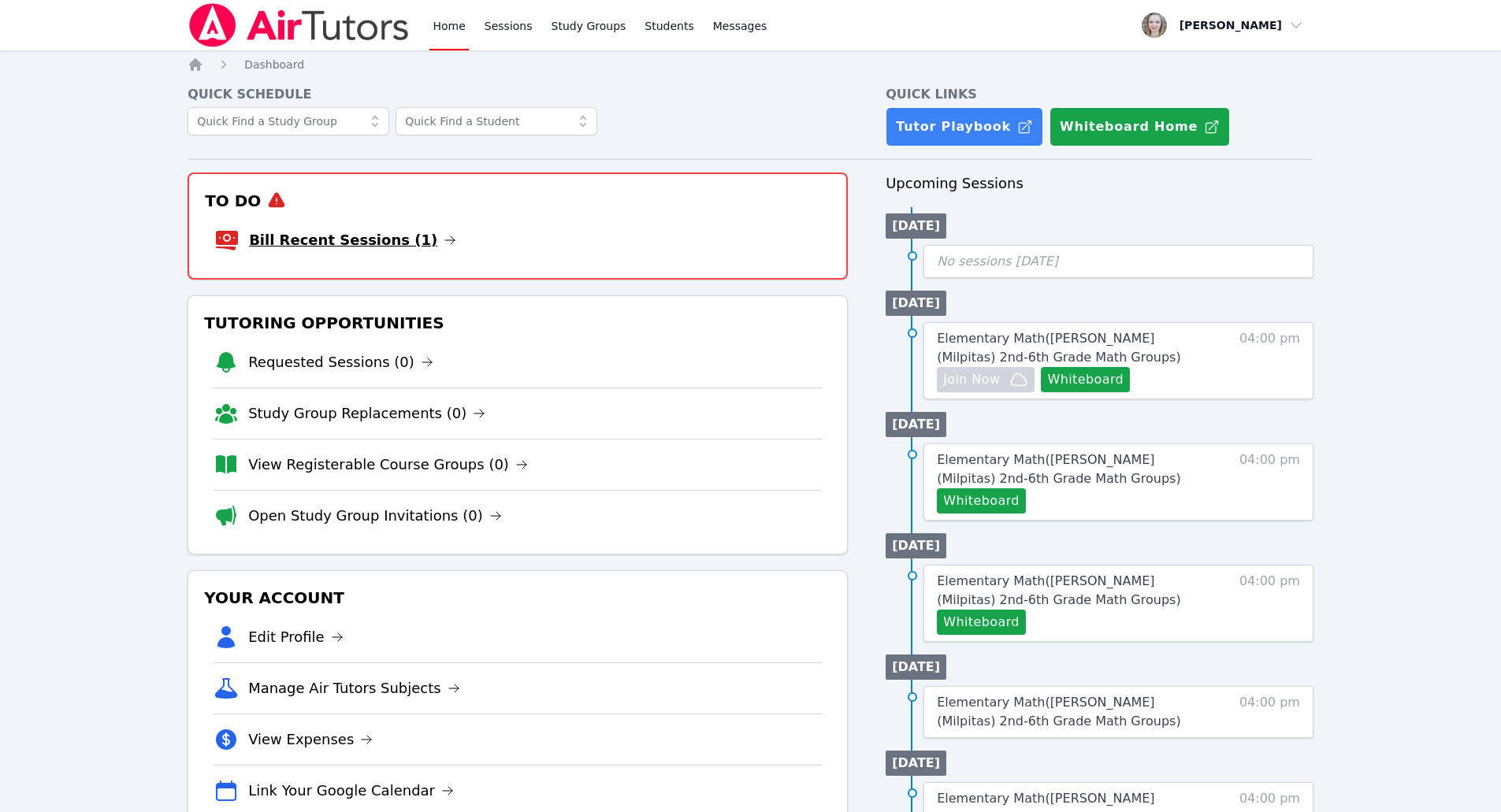
click at [358, 241] on link "Bill Recent Sessions (1)" at bounding box center [353, 241] width 207 height 22
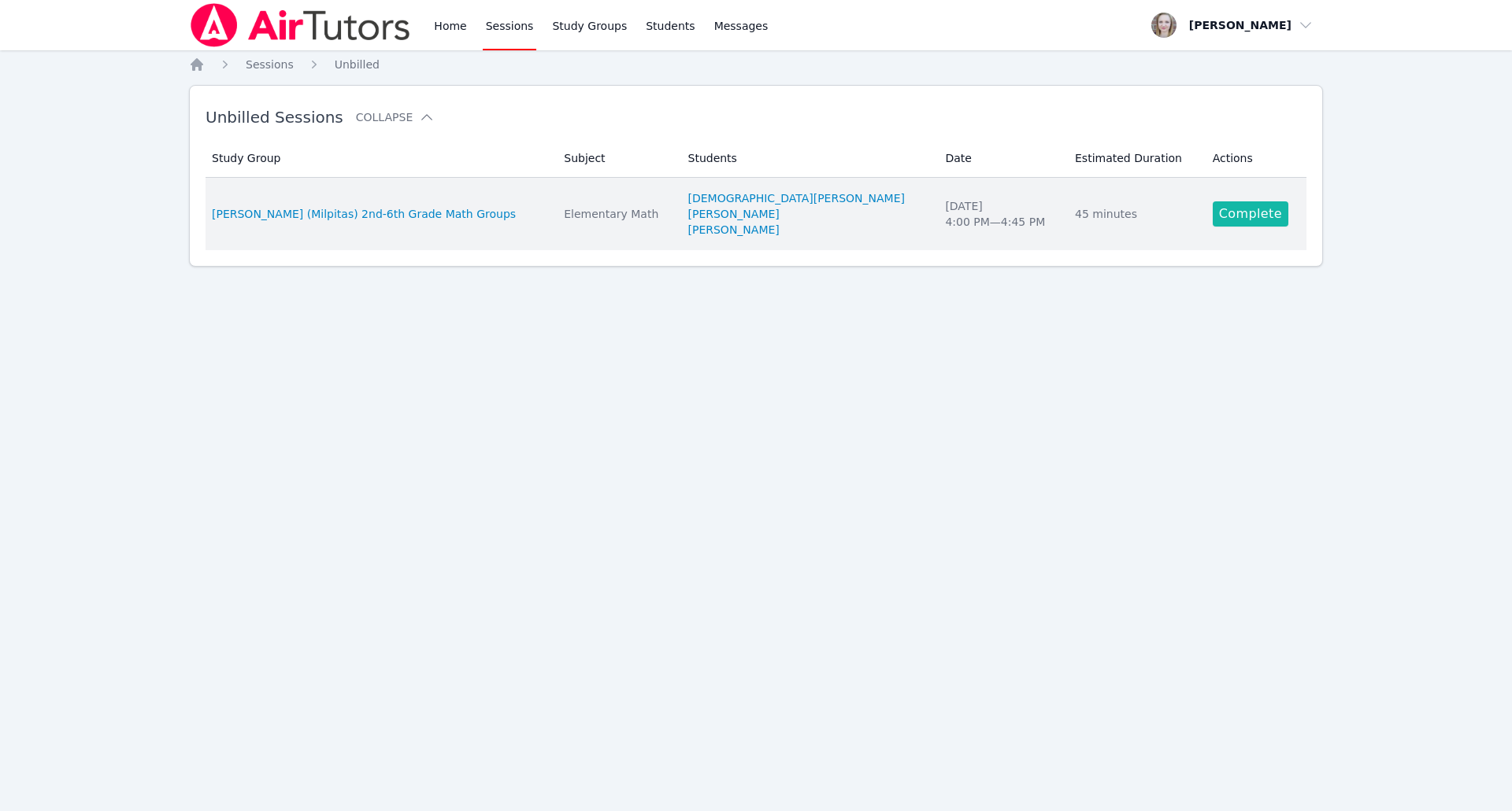
click at [1233, 216] on link "Complete" at bounding box center [1250, 213] width 76 height 25
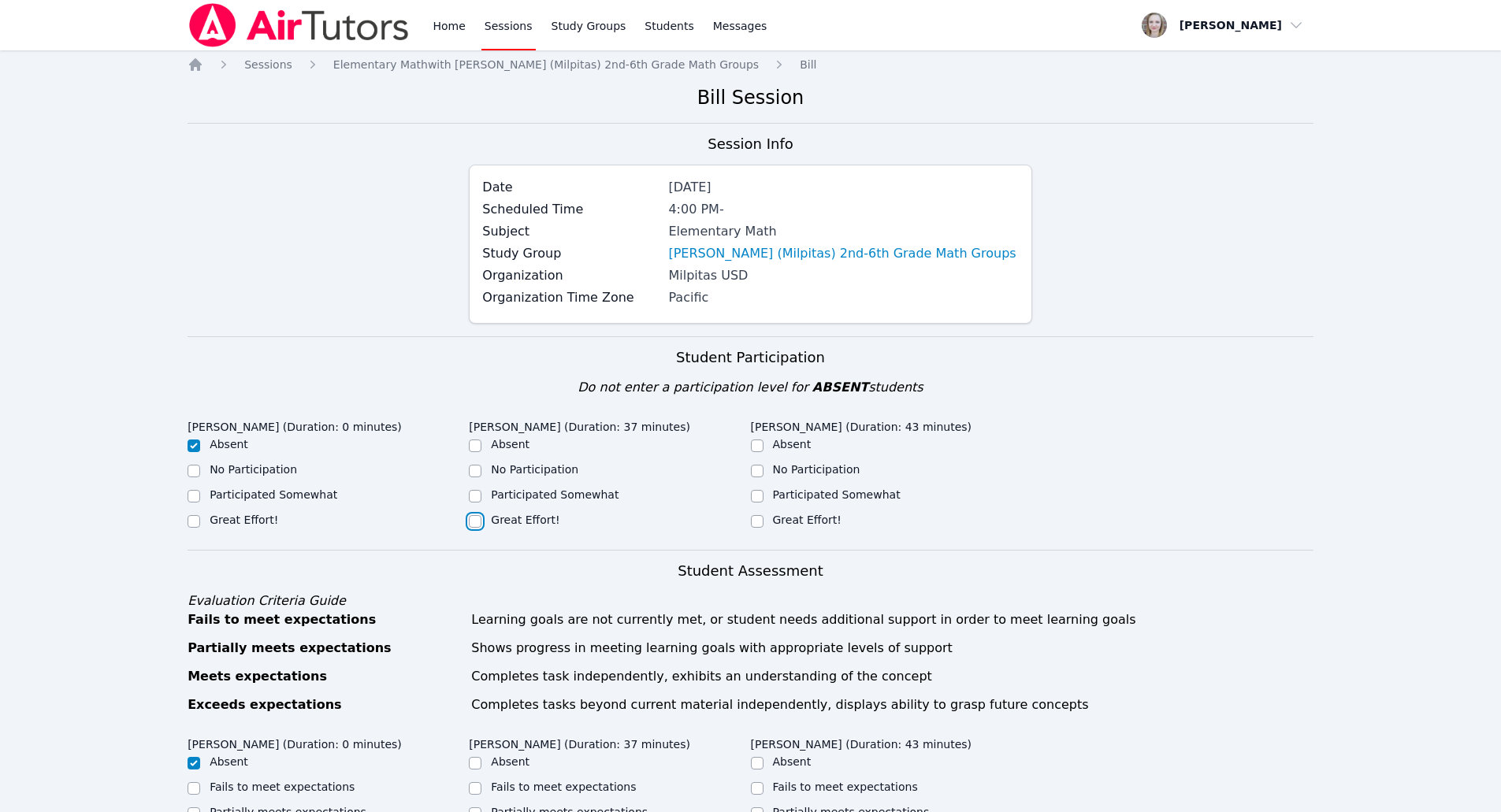
click at [477, 523] on input "Great Effort!" at bounding box center [475, 522] width 13 height 13
checkbox input "true"
click at [758, 518] on input "Great Effort!" at bounding box center [757, 522] width 13 height 13
checkbox input "true"
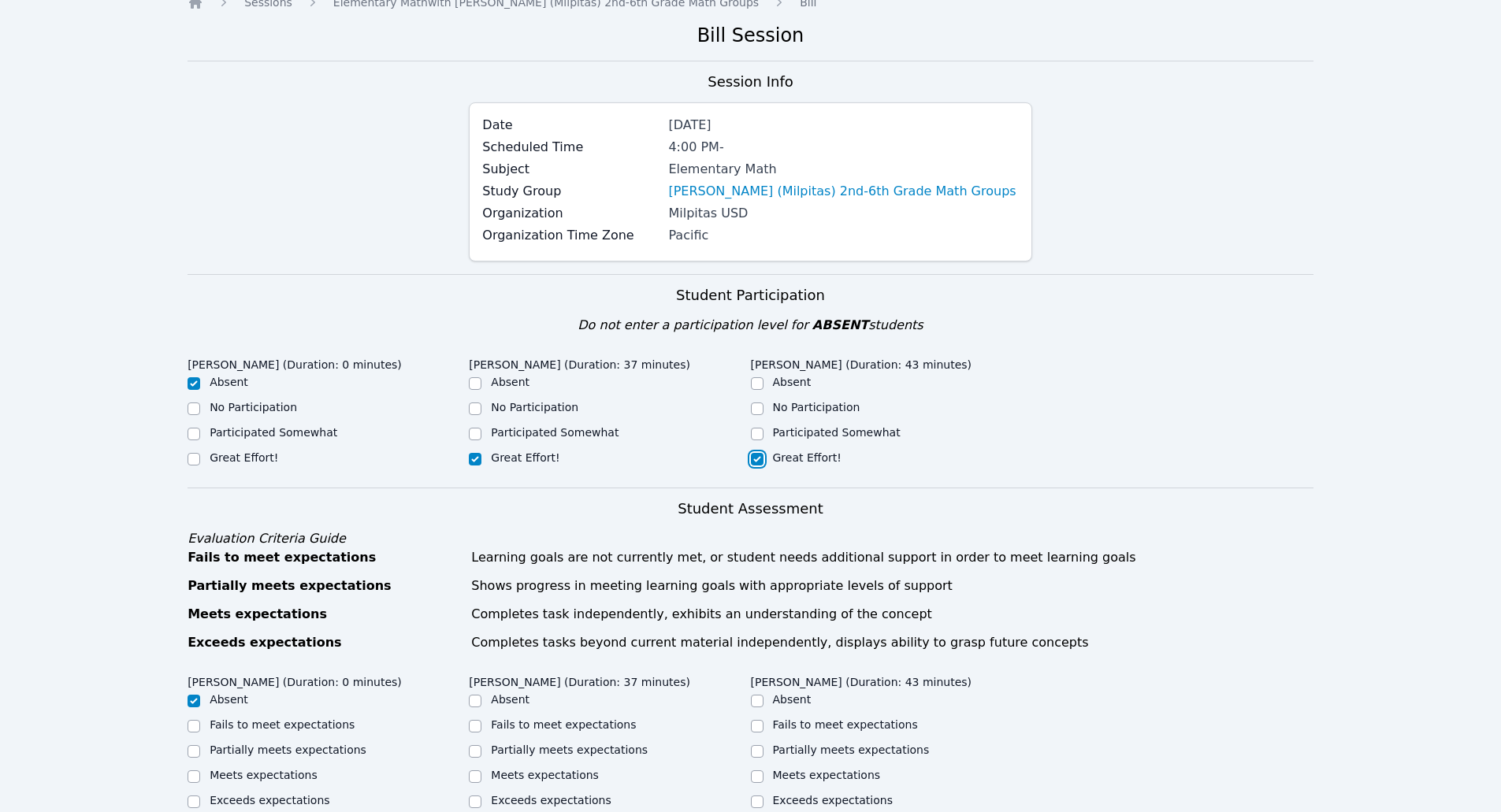
scroll to position [236, 0]
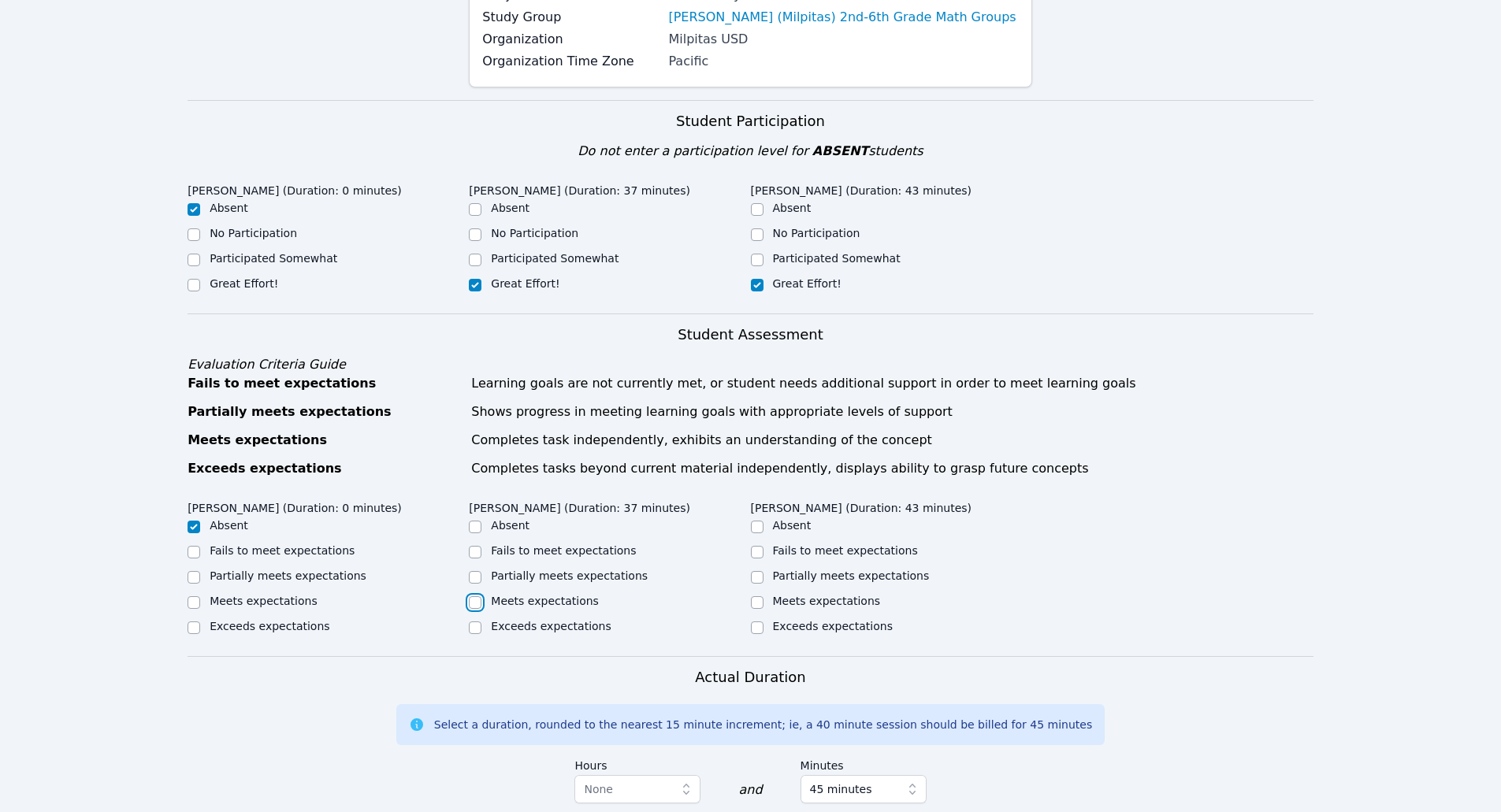
click at [472, 601] on input "Meets expectations" at bounding box center [475, 603] width 13 height 13
checkbox input "true"
click at [763, 600] on input "Meets expectations" at bounding box center [757, 603] width 13 height 13
checkbox input "true"
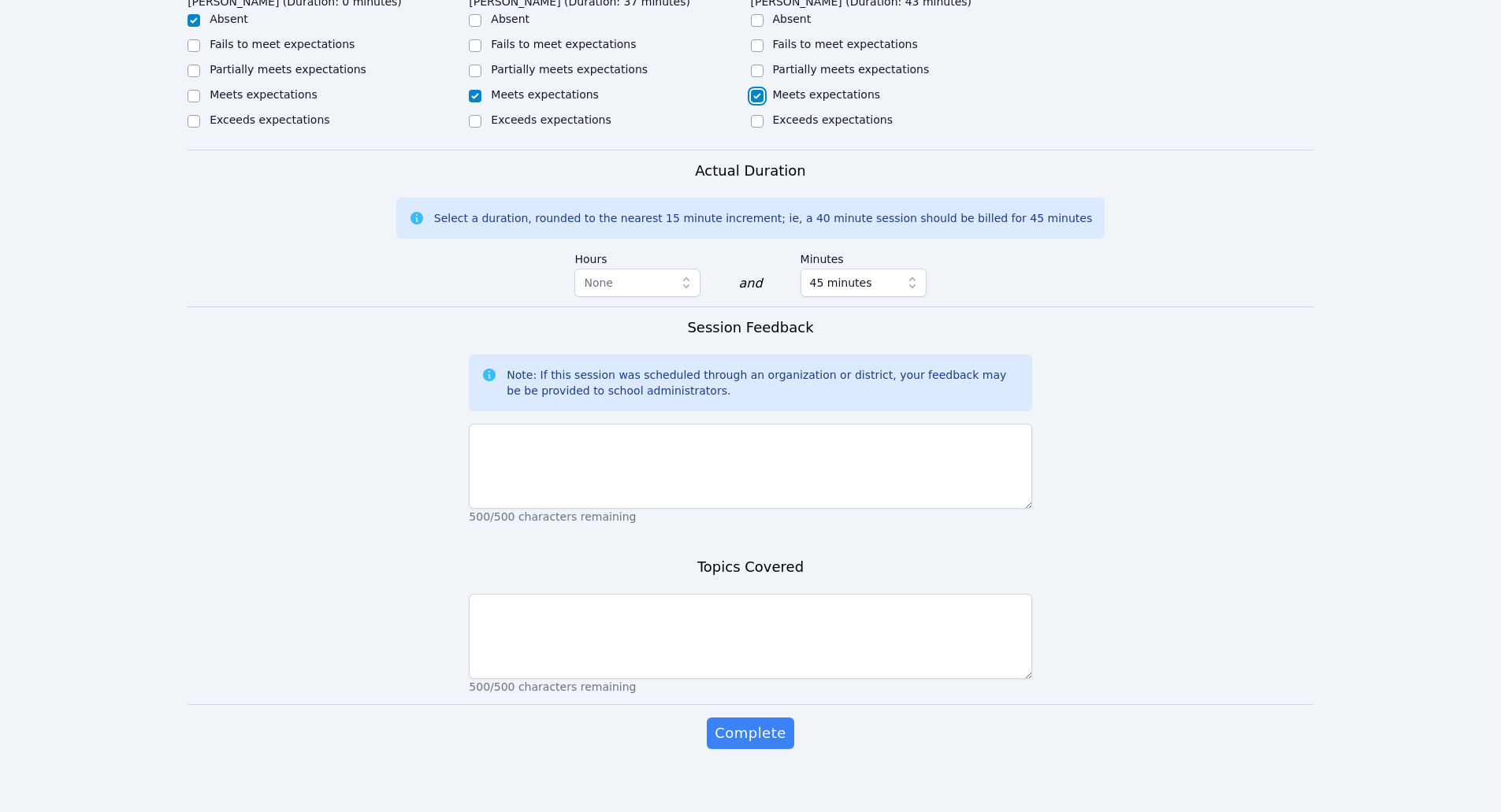
scroll to position [755, 0]
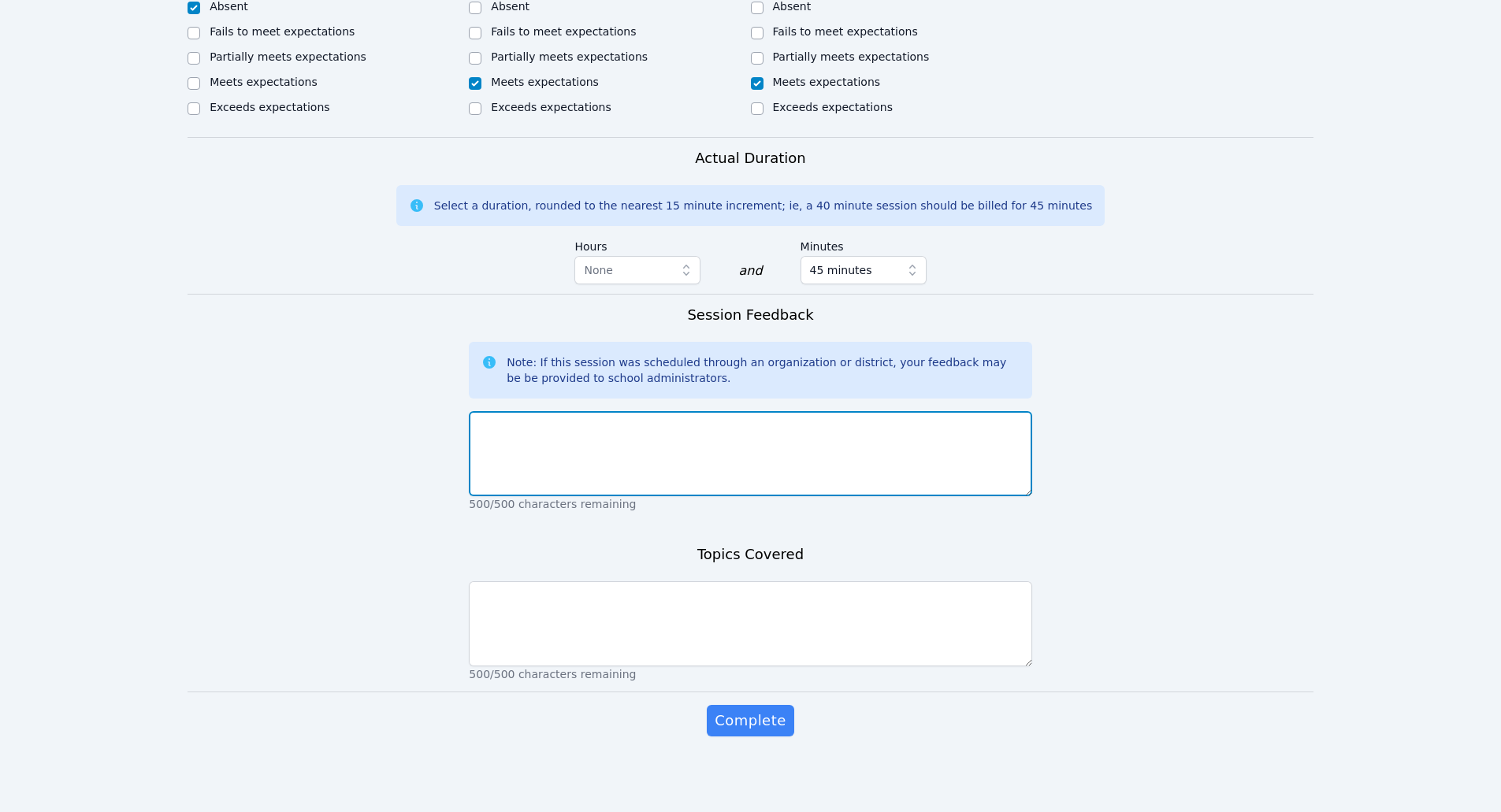
drag, startPoint x: 555, startPoint y: 438, endPoint x: 568, endPoint y: 438, distance: 13.0
click at [560, 437] on textarea at bounding box center [750, 454] width 563 height 85
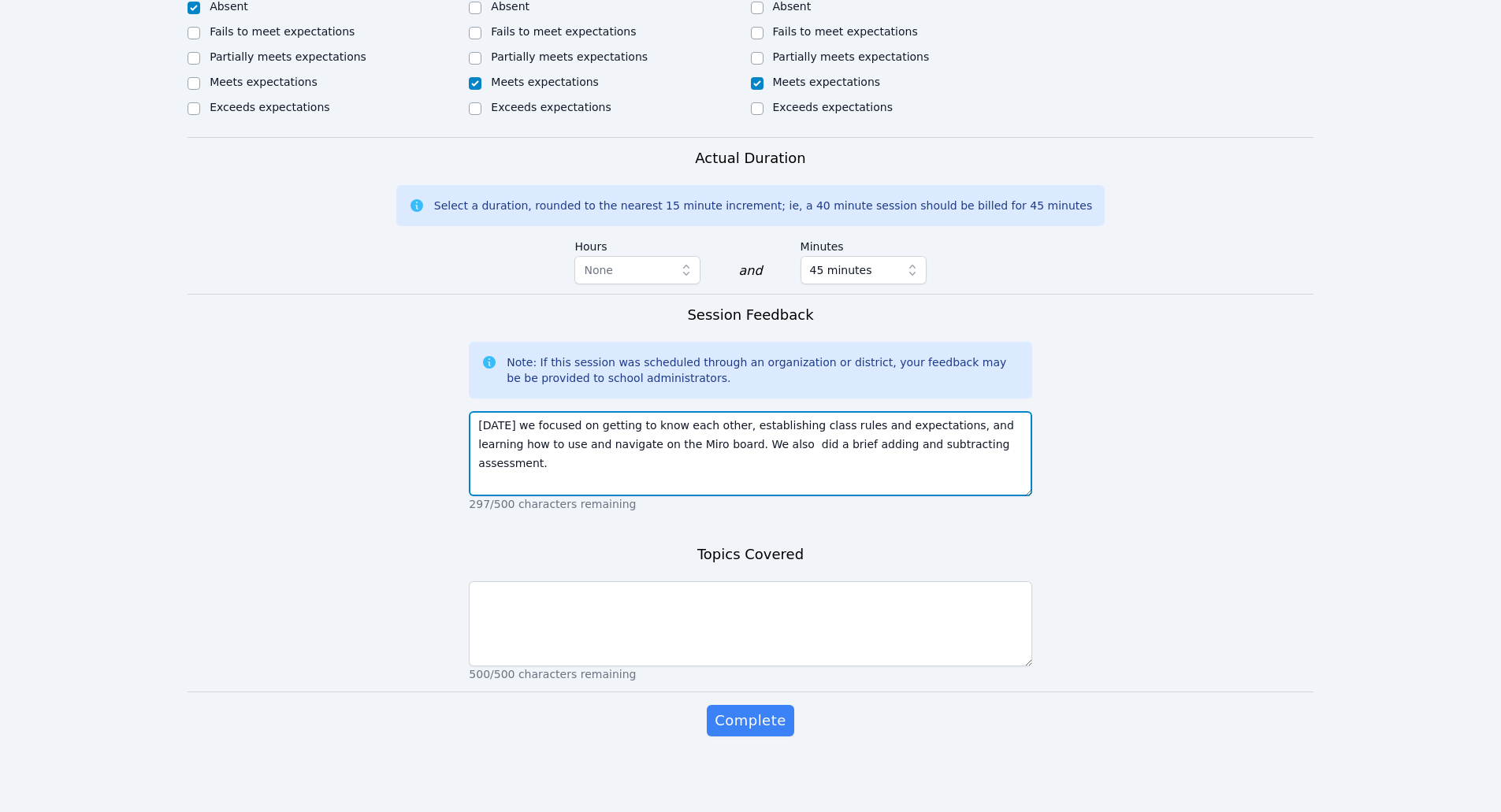
type textarea "[DATE] we focused on getting to know each other, establishing class rules and e…"
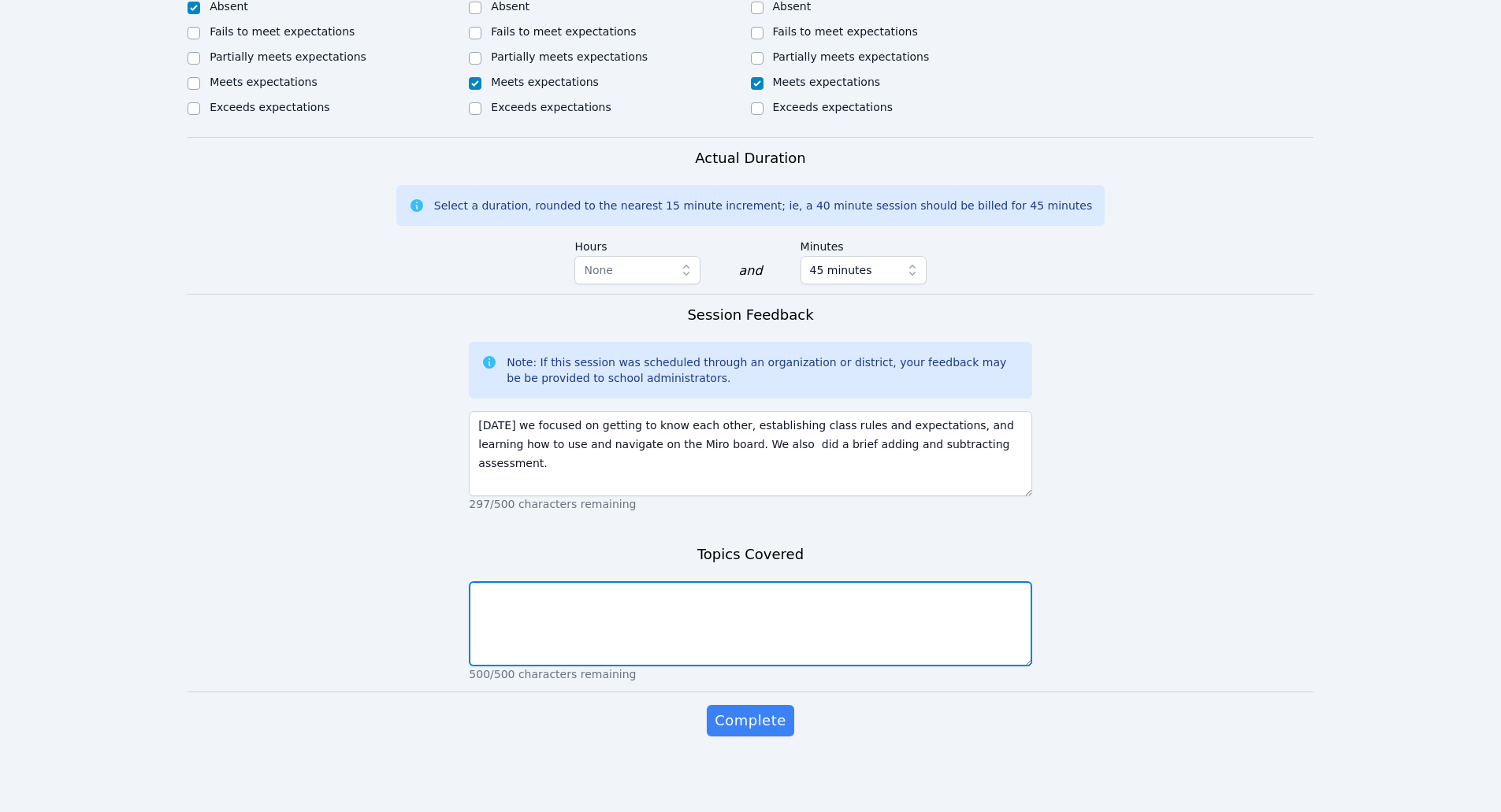
click at [778, 597] on textarea at bounding box center [750, 623] width 563 height 85
type textarea "Intro to class, using Miro, =/- assessment"
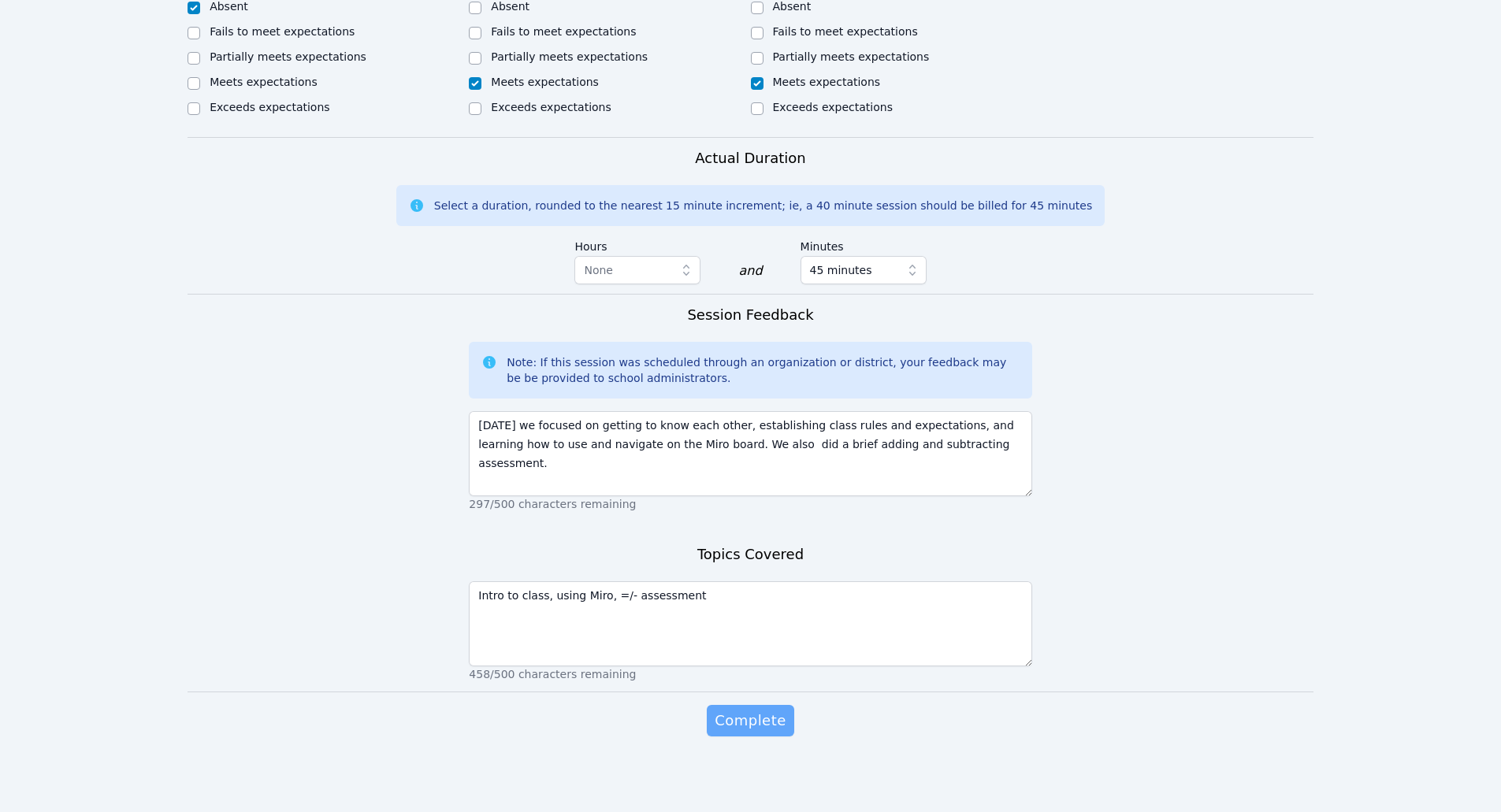
click at [756, 721] on span "Complete" at bounding box center [750, 721] width 71 height 22
